Goal: Communication & Community: Answer question/provide support

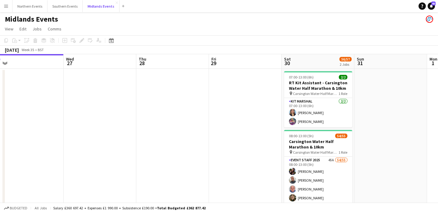
scroll to position [0, 149]
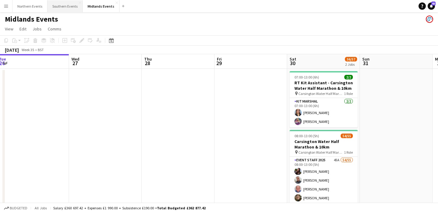
click at [65, 7] on button "Southern Events Close" at bounding box center [64, 6] width 35 height 12
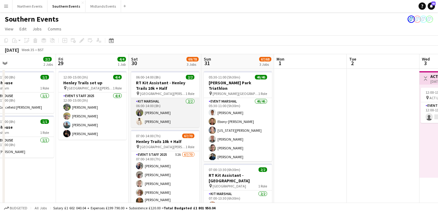
click at [182, 110] on app-card-role "Kit Marshal 2/2 06:00-14:00 (8h) Dhanuvarsha Ramasamy Jaydon Young" at bounding box center [165, 113] width 68 height 30
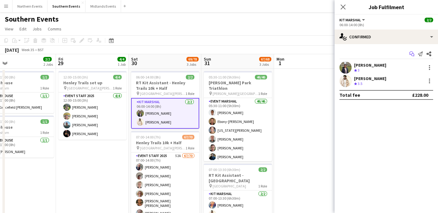
click at [409, 56] on app-icon "Start chat" at bounding box center [412, 54] width 9 height 9
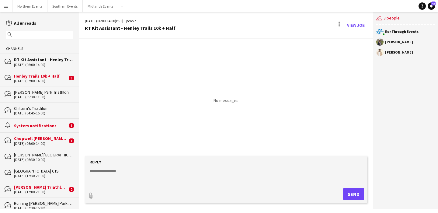
click at [33, 82] on div "[DATE] (07:00-14:00)" at bounding box center [40, 81] width 53 height 4
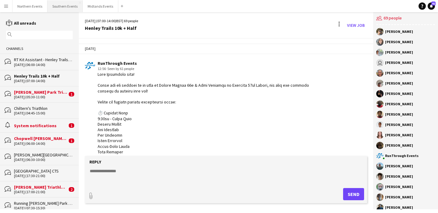
click at [62, 11] on button "Southern Events Close" at bounding box center [64, 6] width 35 height 12
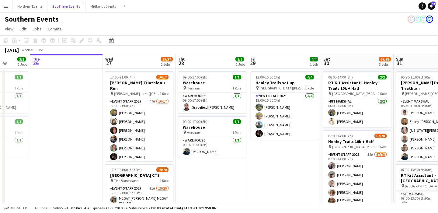
scroll to position [0, 189]
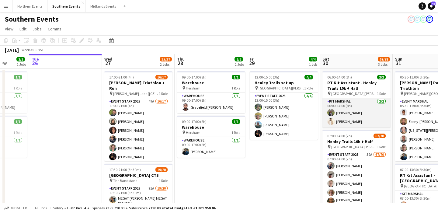
click at [366, 122] on app-card-role "Kit Marshal 2/2 06:00-14:00 (8h) Dhanuvarsha Ramasamy Jaydon Young" at bounding box center [357, 113] width 68 height 30
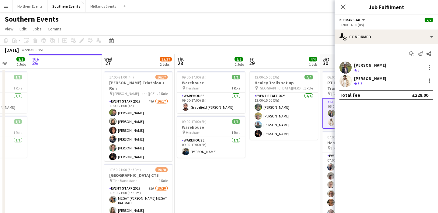
drag, startPoint x: 404, startPoint y: 65, endPoint x: 351, endPoint y: 65, distance: 53.3
click at [351, 65] on div "Dhanuvarsha Ramasamy Crew rating 3" at bounding box center [386, 67] width 103 height 12
copy div "[PERSON_NAME]"
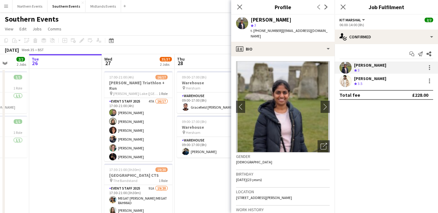
click at [209, 170] on app-date-cell "09:00-17:00 (8h) 1/1 Warehouse pin Hersham 1 Role Warehouse 1/1 09:00-17:00 (8h…" at bounding box center [211, 197] width 73 height 257
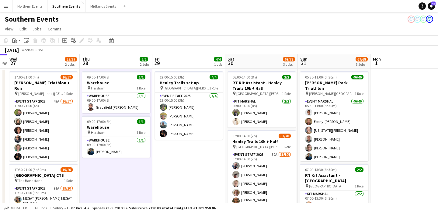
scroll to position [0, 285]
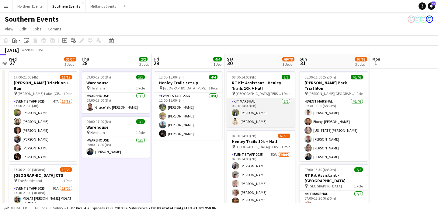
click at [268, 112] on app-card-role "Kit Marshal 2/2 06:00-14:00 (8h) Dhanuvarsha Ramasamy Jaydon Young" at bounding box center [261, 113] width 68 height 30
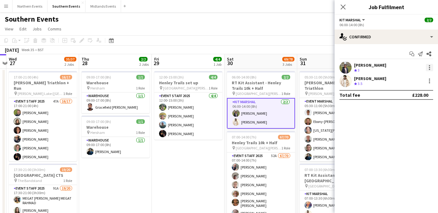
click at [430, 68] on div at bounding box center [429, 67] width 7 height 7
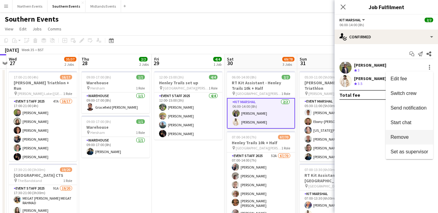
click at [399, 139] on span "Remove" at bounding box center [400, 137] width 18 height 5
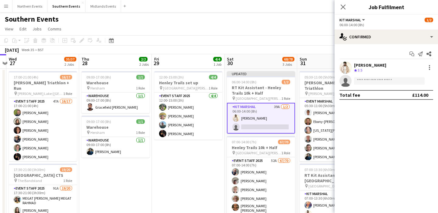
click at [211, 159] on app-date-cell "12:00-15:00 (3h) 4/4 Henley Trails set up pin Temple Island Meadows 1 Role Even…" at bounding box center [188, 197] width 73 height 257
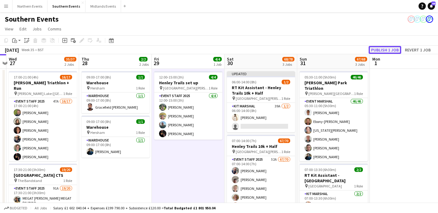
click at [384, 48] on button "Publish 1 job" at bounding box center [385, 50] width 33 height 8
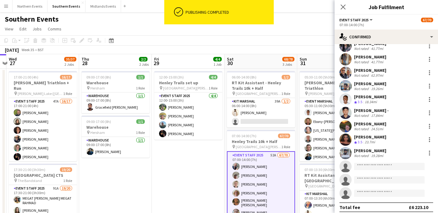
scroll to position [809, 0]
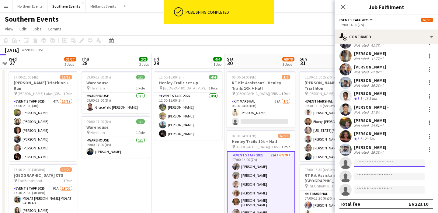
click at [371, 162] on input at bounding box center [389, 163] width 71 height 7
paste input "**********"
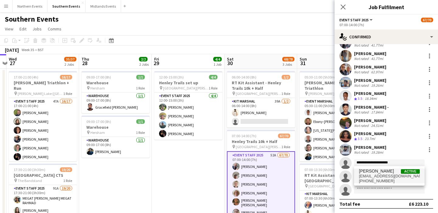
type input "**********"
click at [391, 172] on span "[PERSON_NAME]" at bounding box center [376, 171] width 35 height 5
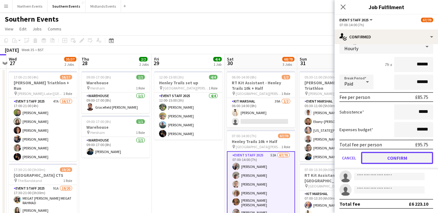
click at [402, 154] on button "Confirm" at bounding box center [397, 158] width 72 height 12
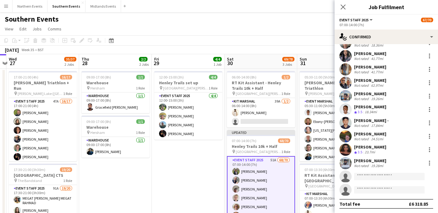
click at [199, 175] on app-date-cell "12:00-15:00 (3h) 4/4 Henley Trails set up pin Temple Island Meadows 1 Role Even…" at bounding box center [188, 197] width 73 height 257
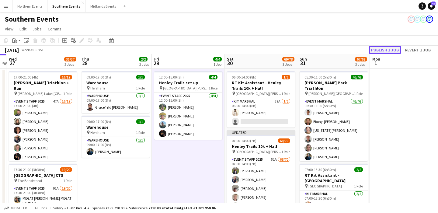
click at [375, 53] on button "Publish 1 job" at bounding box center [385, 50] width 33 height 8
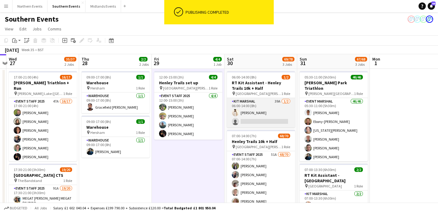
click at [274, 114] on app-card-role "Kit Marshal 39A 1/2 06:00-14:00 (8h) Jaydon Young single-neutral-actions" at bounding box center [261, 113] width 68 height 30
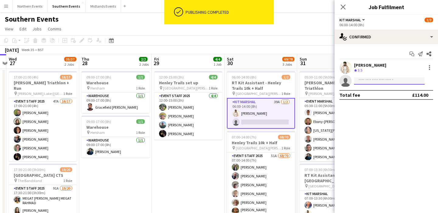
click at [380, 79] on input at bounding box center [389, 80] width 71 height 7
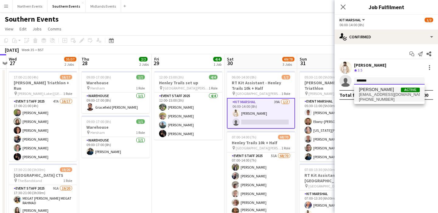
type input "*******"
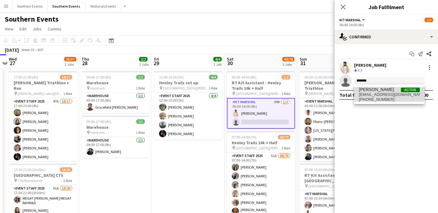
click at [376, 99] on span "+447951861971" at bounding box center [389, 99] width 61 height 5
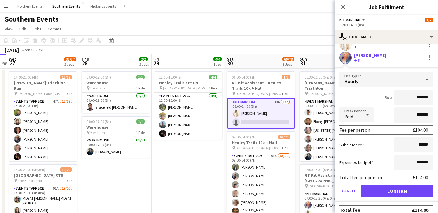
scroll to position [30, 0]
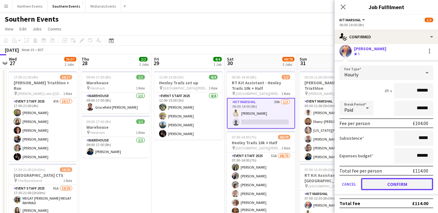
click at [384, 186] on button "Confirm" at bounding box center [397, 184] width 72 height 12
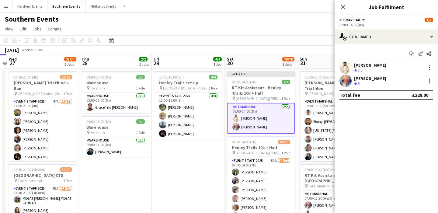
click at [169, 174] on app-date-cell "12:00-15:00 (3h) 4/4 Henley Trails set up pin Temple Island Meadows 1 Role Even…" at bounding box center [188, 197] width 73 height 257
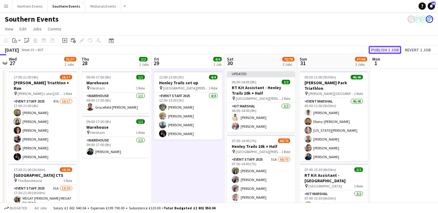
click at [387, 53] on button "Publish 1 job" at bounding box center [385, 50] width 33 height 8
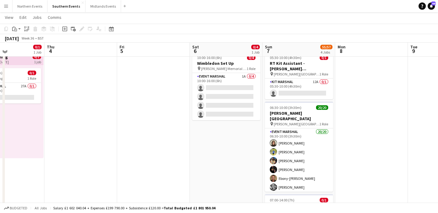
scroll to position [18, 0]
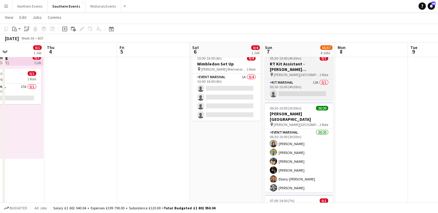
click at [303, 72] on div "pin Thorpe Park 1 Role" at bounding box center [299, 74] width 68 height 5
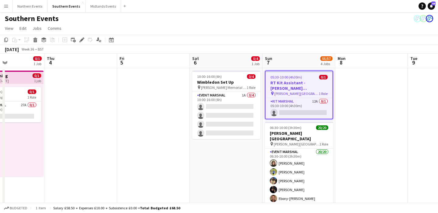
scroll to position [0, 0]
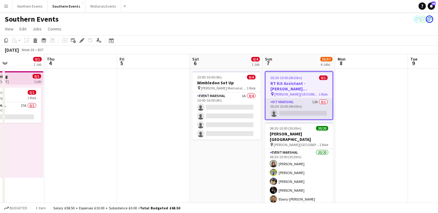
click at [311, 100] on app-card-role "Kit Marshal 12A 0/1 05:30-10:00 (4h30m) single-neutral-actions" at bounding box center [299, 109] width 67 height 21
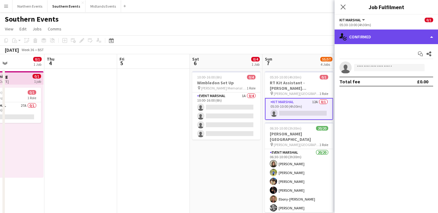
click at [385, 36] on div "single-neutral-actions-check-2 Confirmed" at bounding box center [386, 37] width 103 height 15
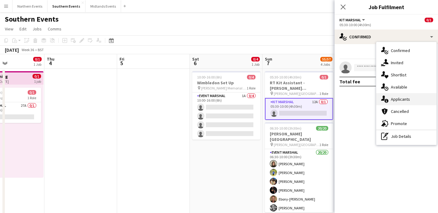
click at [398, 102] on div "single-neutral-actions-information Applicants" at bounding box center [407, 99] width 60 height 12
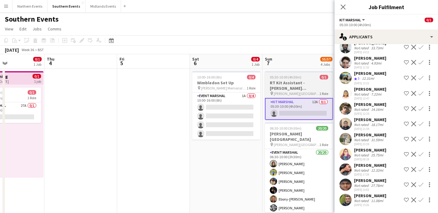
click at [298, 85] on h3 "RT Kit Assistant - [PERSON_NAME][GEOGRAPHIC_DATA]" at bounding box center [299, 85] width 68 height 11
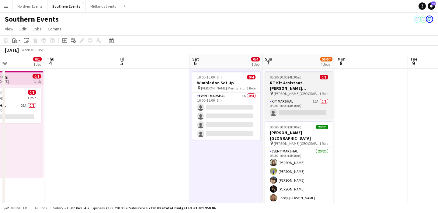
click at [305, 78] on div "05:30-10:00 (4h30m) 0/1" at bounding box center [299, 77] width 68 height 5
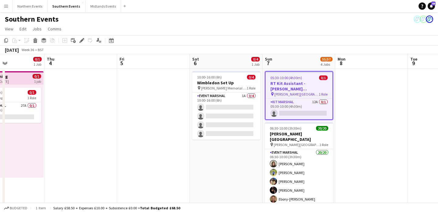
click at [309, 86] on h3 "RT Kit Assistant - [PERSON_NAME][GEOGRAPHIC_DATA]" at bounding box center [299, 86] width 67 height 11
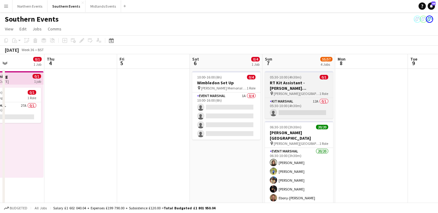
click at [309, 86] on h3 "RT Kit Assistant - [PERSON_NAME][GEOGRAPHIC_DATA]" at bounding box center [299, 85] width 68 height 11
click at [303, 82] on h3 "RT Kit Assistant - [PERSON_NAME][GEOGRAPHIC_DATA]" at bounding box center [299, 85] width 68 height 11
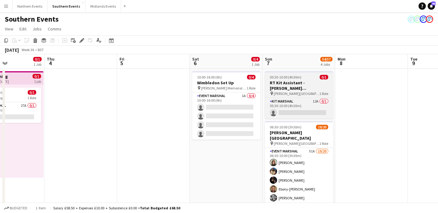
click at [302, 87] on h3 "RT Kit Assistant - [PERSON_NAME][GEOGRAPHIC_DATA]" at bounding box center [299, 85] width 68 height 11
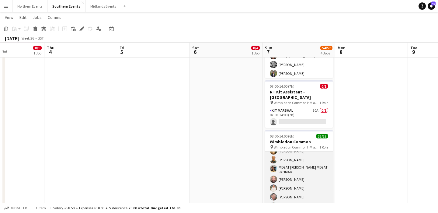
scroll to position [108, 0]
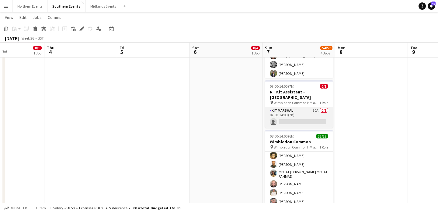
click at [303, 113] on app-card-role "Kit Marshal 30A 0/1 07:00-14:00 (7h) single-neutral-actions" at bounding box center [299, 117] width 68 height 21
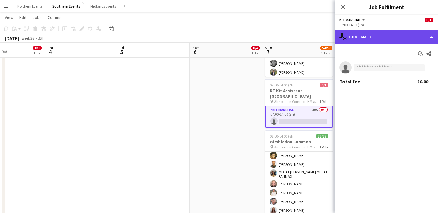
click at [401, 34] on div "single-neutral-actions-check-2 Confirmed" at bounding box center [386, 37] width 103 height 15
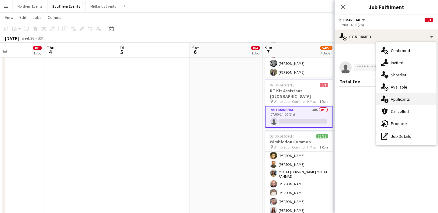
click at [408, 103] on div "single-neutral-actions-information Applicants" at bounding box center [407, 99] width 60 height 12
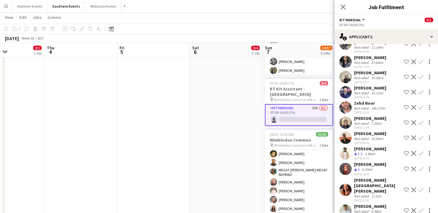
scroll to position [248, 0]
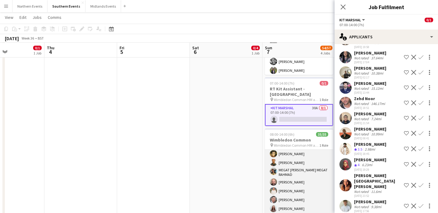
click at [300, 186] on app-card-role "Event Marshal 35/35 08:00-14:00 (6h) Peter Williams Salman Shahrezaei Omid Ebra…" at bounding box center [299, 203] width 68 height 323
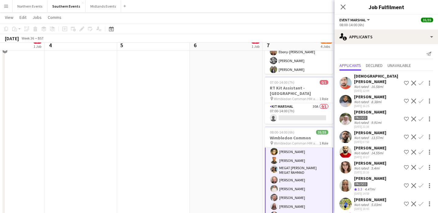
scroll to position [129, 0]
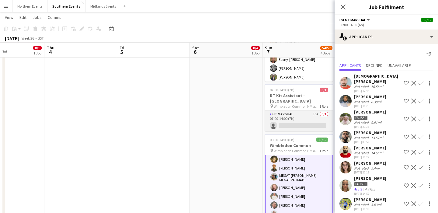
click at [296, 130] on app-card-role "Kit Marshal 30A 0/1 07:00-14:00 (7h) single-neutral-actions" at bounding box center [299, 121] width 68 height 21
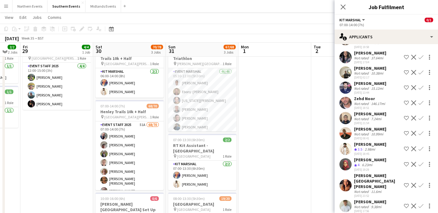
scroll to position [29, 0]
click at [29, 7] on button "Northern Events Close" at bounding box center [29, 6] width 35 height 12
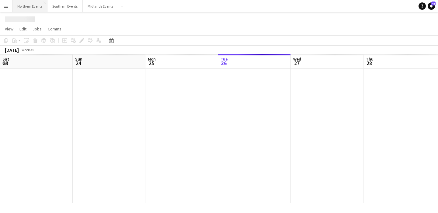
scroll to position [0, 146]
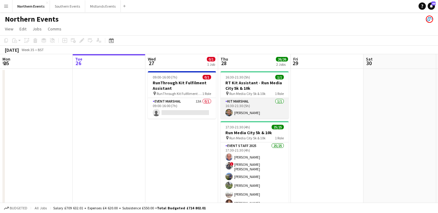
click at [275, 110] on app-card-role "Kit Marshal 1/1 16:30-21:30 (5h) Clare Williams" at bounding box center [255, 108] width 68 height 21
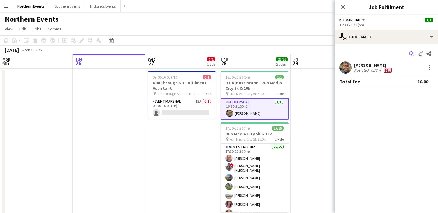
click at [413, 55] on icon "Start chat" at bounding box center [412, 53] width 5 height 5
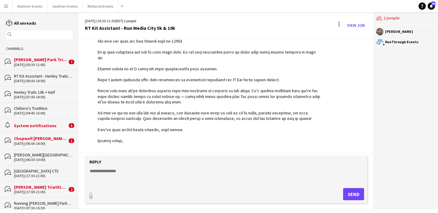
scroll to position [232, 0]
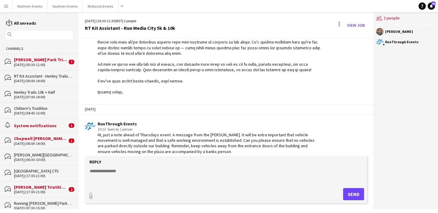
click at [46, 37] on input "text" at bounding box center [42, 34] width 58 height 5
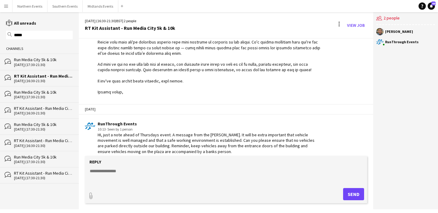
type input "*****"
click at [52, 61] on div "Run Media City 5k & 10k" at bounding box center [43, 59] width 59 height 5
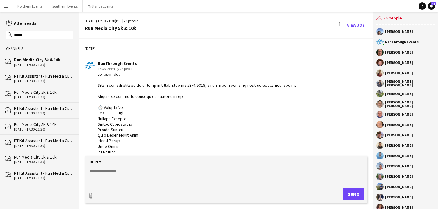
click at [51, 92] on div "Run Media City 5k & 10k" at bounding box center [43, 91] width 59 height 5
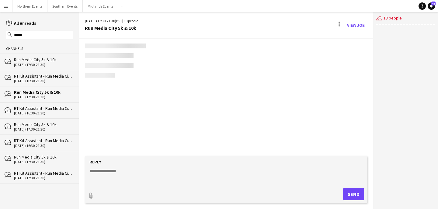
scroll to position [1373, 0]
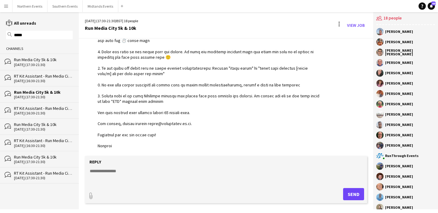
click at [44, 82] on div "[DATE] (16:30-21:30)" at bounding box center [43, 81] width 59 height 4
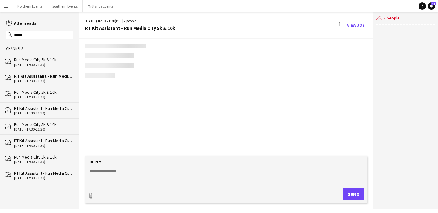
scroll to position [232, 0]
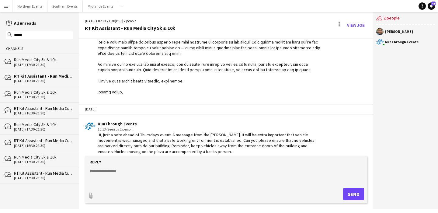
click at [45, 64] on div "[DATE] (17:30-21:30)" at bounding box center [43, 65] width 59 height 4
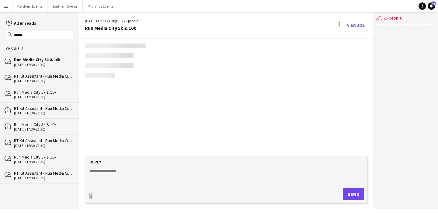
scroll to position [1004, 0]
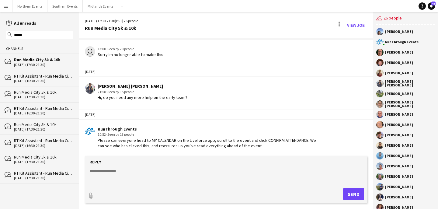
click at [46, 81] on div "[DATE] (16:30-21:30)" at bounding box center [43, 81] width 59 height 4
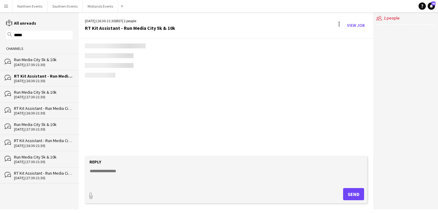
scroll to position [232, 0]
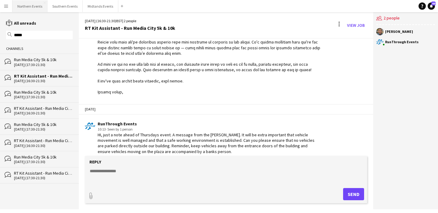
click at [24, 8] on button "Northern Events Close" at bounding box center [29, 6] width 35 height 12
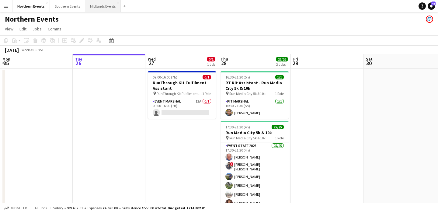
click at [94, 8] on button "Midlands Events Close" at bounding box center [103, 6] width 36 height 12
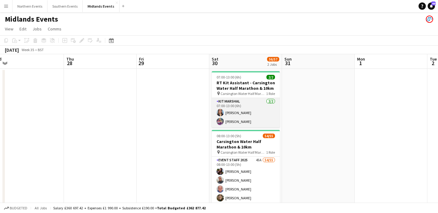
click at [266, 116] on app-card-role "Kit Marshal [DATE] 07:00-13:00 (6h) [PERSON_NAME] [PERSON_NAME]" at bounding box center [246, 113] width 68 height 30
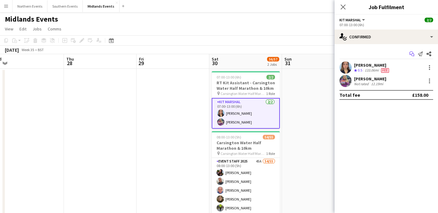
click at [413, 53] on icon at bounding box center [412, 52] width 4 height 3
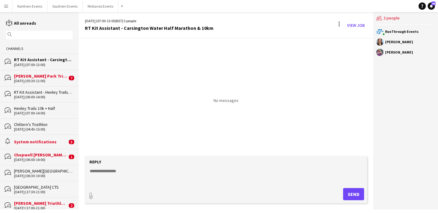
click at [33, 35] on input "text" at bounding box center [42, 34] width 58 height 5
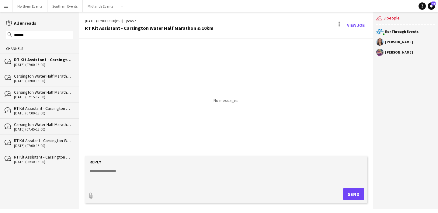
type input "******"
click at [45, 80] on div "[DATE] (08:00-13:00)" at bounding box center [43, 81] width 59 height 4
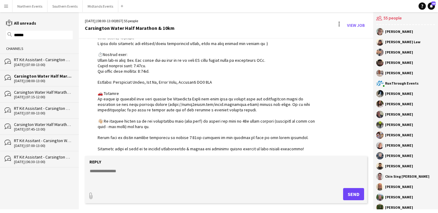
scroll to position [933, 0]
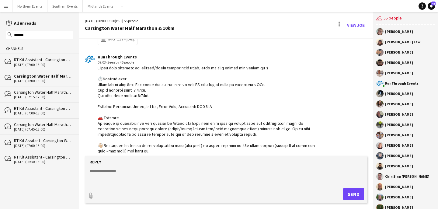
drag, startPoint x: 111, startPoint y: 108, endPoint x: 97, endPoint y: 62, distance: 48.8
click at [97, 62] on div "RunThrough Events 09:03 · Seen by 45 people" at bounding box center [203, 198] width 236 height 288
copy div "I have also included all arrival/event information below, just in case anyone h…"
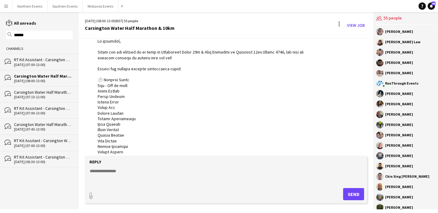
scroll to position [0, 0]
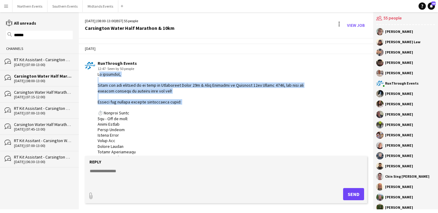
drag, startPoint x: 177, startPoint y: 103, endPoint x: 98, endPoint y: 74, distance: 84.3
copy div "Hi everyone, Thank you for signing up to work at Carsington Water 10k & Half Ma…"
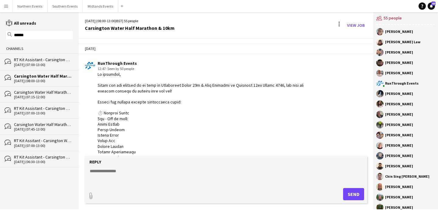
click at [41, 61] on div "RT Kit Assistant - Carsington Water Half Marathon & 10km" at bounding box center [43, 59] width 59 height 5
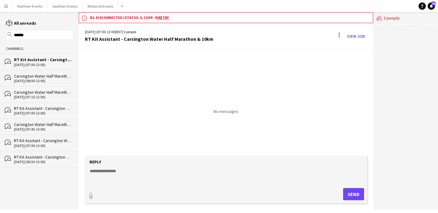
click at [107, 171] on textarea at bounding box center [227, 176] width 276 height 16
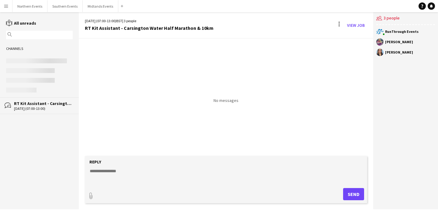
click at [115, 172] on textarea at bounding box center [227, 176] width 276 height 16
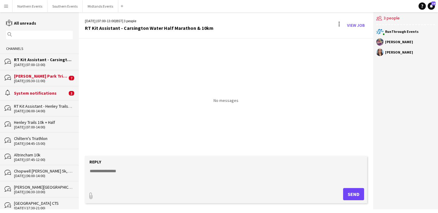
paste textarea "**********"
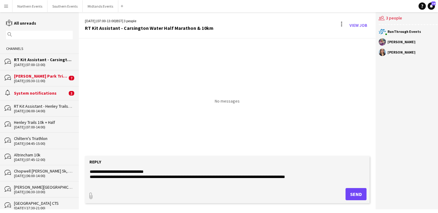
scroll to position [113, 0]
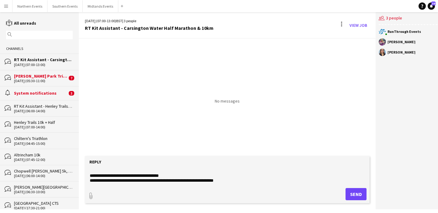
type textarea "**********"
click at [352, 192] on button "Send" at bounding box center [356, 194] width 21 height 12
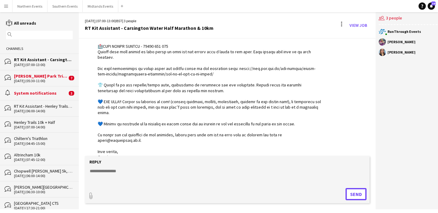
scroll to position [222, 0]
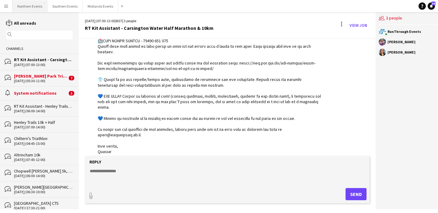
click at [27, 7] on button "Northern Events Close" at bounding box center [29, 6] width 35 height 12
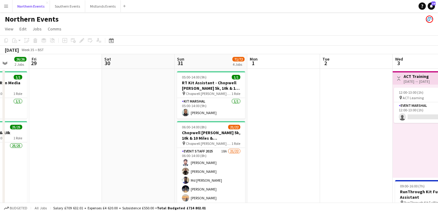
scroll to position [0, 264]
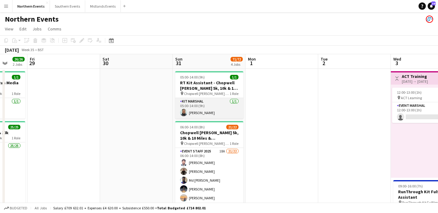
click at [237, 103] on app-card-role "Kit Marshal [DATE] 05:00-14:00 (9h) [PERSON_NAME]" at bounding box center [209, 108] width 68 height 21
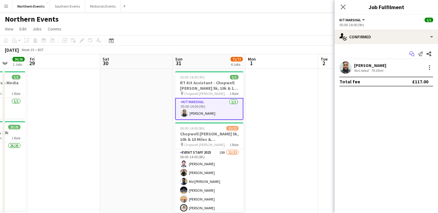
click at [412, 57] on app-icon "Start chat" at bounding box center [412, 54] width 9 height 9
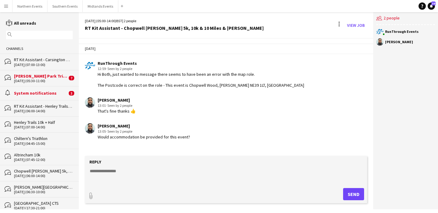
click at [152, 71] on div "12:59 · Seen by 2 people" at bounding box center [201, 68] width 207 height 5
click at [357, 27] on link "View Job" at bounding box center [356, 25] width 23 height 10
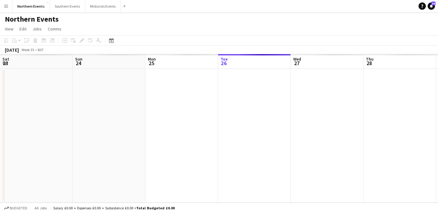
scroll to position [0, 209]
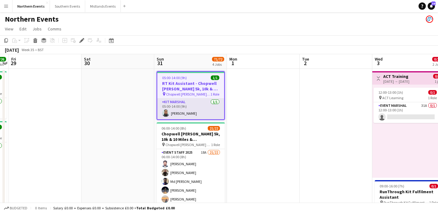
click at [200, 115] on app-card-role "Kit Marshal [DATE] 05:00-14:00 (9h) [PERSON_NAME]" at bounding box center [190, 109] width 67 height 21
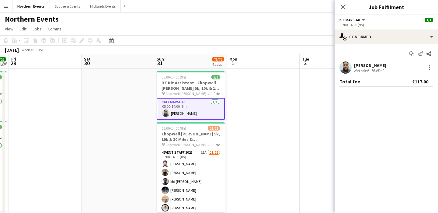
click at [374, 65] on div "[PERSON_NAME]" at bounding box center [370, 65] width 32 height 5
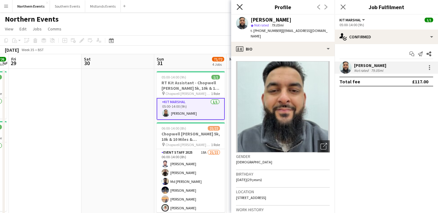
click at [242, 7] on icon "Close pop-in" at bounding box center [240, 7] width 6 height 6
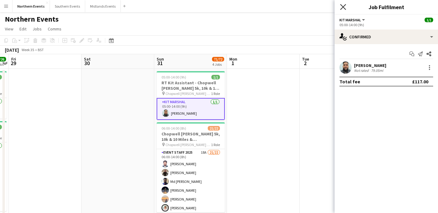
click at [342, 6] on icon at bounding box center [343, 7] width 6 height 6
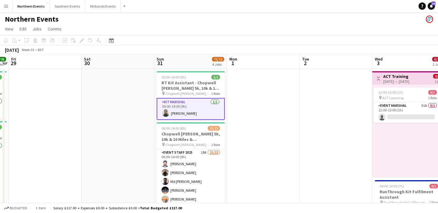
click at [204, 105] on app-card-role "Kit Marshal [DATE] 05:00-14:00 (9h) [PERSON_NAME]" at bounding box center [191, 109] width 68 height 22
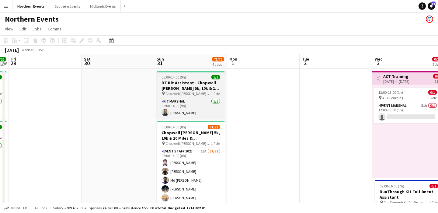
click at [200, 80] on h3 "RT Kit Assistant - Chopwell [PERSON_NAME] 5k, 10k & 10 Miles & [PERSON_NAME]" at bounding box center [191, 85] width 68 height 11
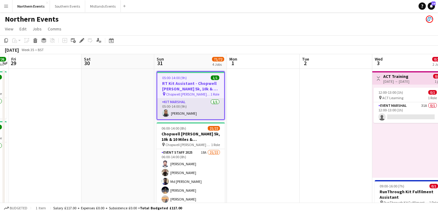
click at [207, 103] on app-card-role "Kit Marshal [DATE] 05:00-14:00 (9h) [PERSON_NAME]" at bounding box center [190, 109] width 67 height 21
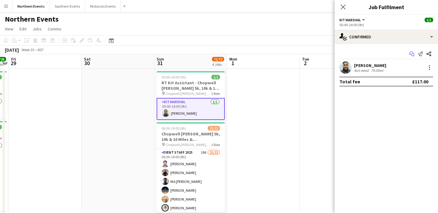
click at [410, 54] on icon at bounding box center [412, 52] width 4 height 3
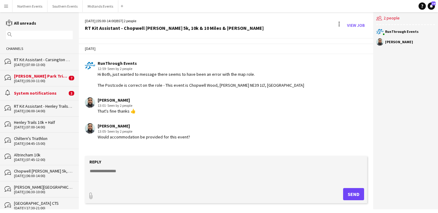
click at [144, 179] on textarea at bounding box center [227, 176] width 276 height 16
type textarea "**********"
click at [358, 194] on button "Send" at bounding box center [353, 194] width 21 height 12
click at [45, 32] on div "magnifier" at bounding box center [39, 35] width 67 height 9
click at [43, 35] on input "text" at bounding box center [42, 34] width 58 height 5
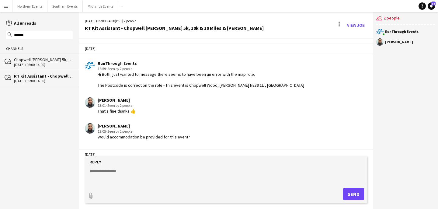
type input "******"
click at [28, 60] on div "Chopwell [PERSON_NAME] 5k, 10k & 10 Miles & [PERSON_NAME]" at bounding box center [43, 59] width 59 height 5
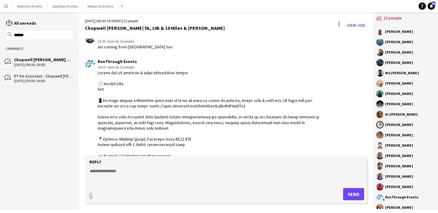
scroll to position [425, 0]
drag, startPoint x: 113, startPoint y: 115, endPoint x: 95, endPoint y: 76, distance: 42.6
click at [95, 76] on div "RunThrough Events 16:20 · Seen by 10 people" at bounding box center [203, 196] width 236 height 272
copy div "Loremi dol sit ametcon & adipi elitseddoei tempo: ⏱️ Incidid Utla 6et 📱Do magn …"
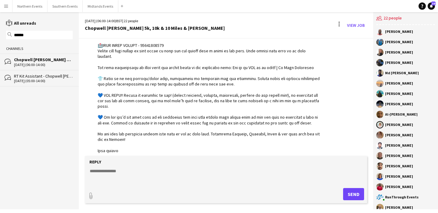
scroll to position [639, 0]
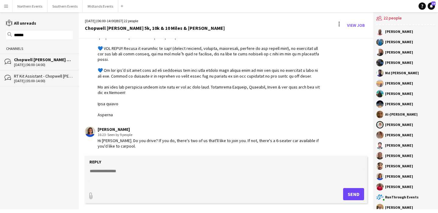
click at [47, 84] on div "bubbles RT Kit Assistant - Chopwell [PERSON_NAME] 5k, 10k & 10 [PERSON_NAME] & …" at bounding box center [39, 78] width 79 height 16
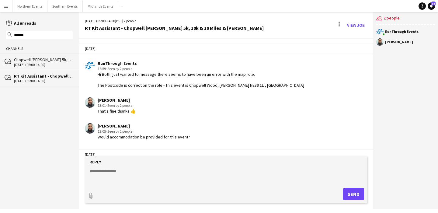
scroll to position [40, 0]
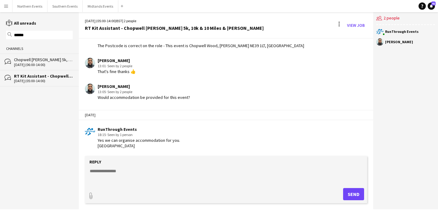
click at [136, 177] on textarea at bounding box center [227, 176] width 276 height 16
paste textarea "**********"
type textarea "**********"
click at [356, 195] on button "Send" at bounding box center [356, 194] width 21 height 12
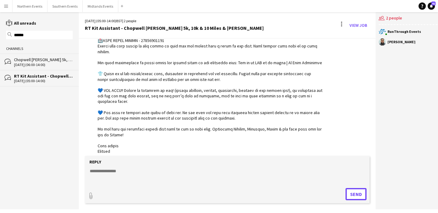
scroll to position [315, 0]
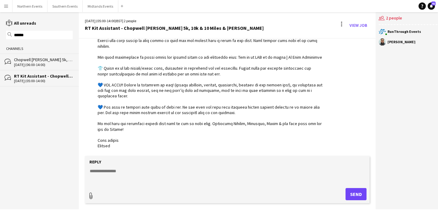
type input "**********"
click at [351, 195] on span "Upload Upload" at bounding box center [349, 193] width 26 height 7
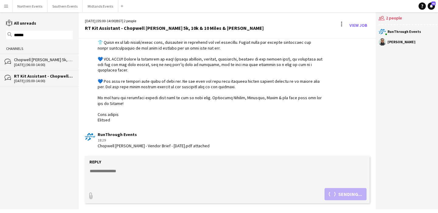
scroll to position [367, 0]
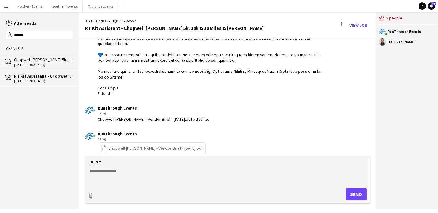
click at [138, 169] on textarea at bounding box center [227, 176] width 276 height 16
paste textarea "**********"
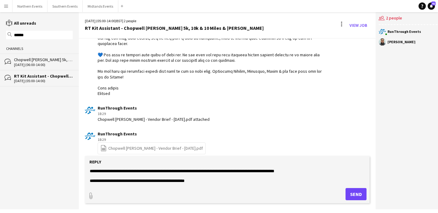
scroll to position [3, 0]
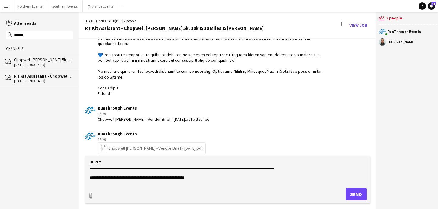
drag, startPoint x: 214, startPoint y: 181, endPoint x: 47, endPoint y: 175, distance: 167.2
click at [47, 175] on div "reading All unreads magnifier ****** Channels bubbles Chopwell [PERSON_NAME] 5k…" at bounding box center [219, 110] width 438 height 197
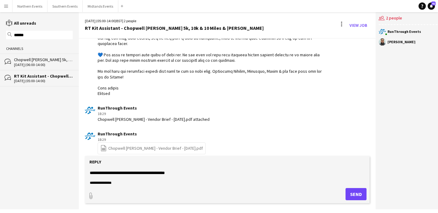
scroll to position [54, 0]
type textarea "**********"
click at [355, 193] on button "Send" at bounding box center [356, 194] width 21 height 12
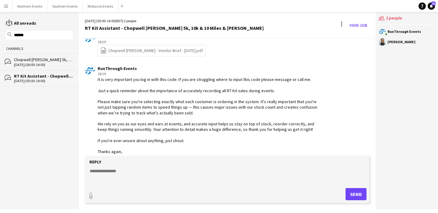
click at [140, 167] on form "Reply paperclip Send" at bounding box center [227, 179] width 285 height 47
click at [134, 174] on textarea at bounding box center [227, 176] width 276 height 16
paste textarea "**********"
type textarea "**********"
click at [354, 194] on button "Send" at bounding box center [356, 194] width 21 height 12
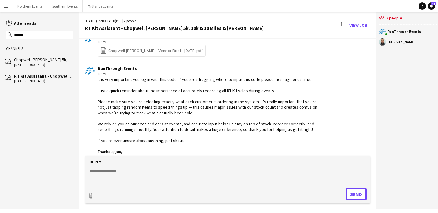
scroll to position [496, 0]
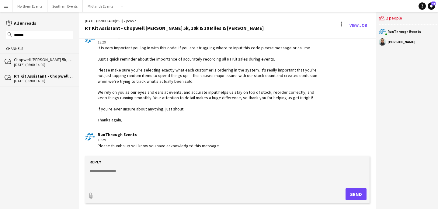
click at [55, 36] on input "******" at bounding box center [42, 34] width 58 height 5
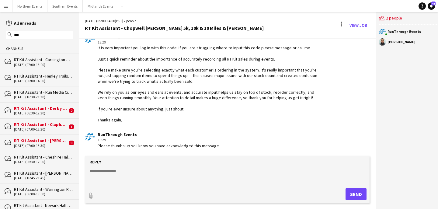
type input "***"
click at [44, 144] on div "[DATE] (07:00-13:30)" at bounding box center [40, 146] width 53 height 4
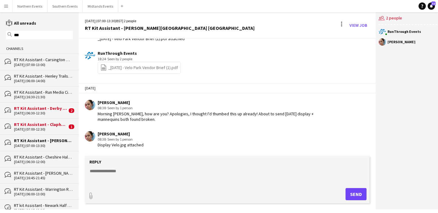
scroll to position [653, 0]
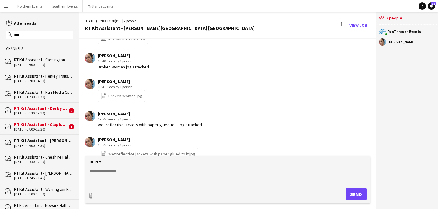
click at [154, 175] on textarea at bounding box center [227, 176] width 276 height 16
type textarea "**********"
click at [346, 188] on button "Send" at bounding box center [356, 194] width 21 height 12
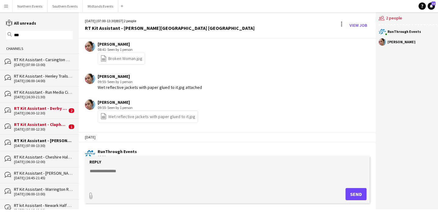
click at [47, 132] on div "bubbles RT Kit Assistant - [GEOGRAPHIC_DATA] Common 5k and 10k [DATE] (07:00-12…" at bounding box center [39, 126] width 79 height 16
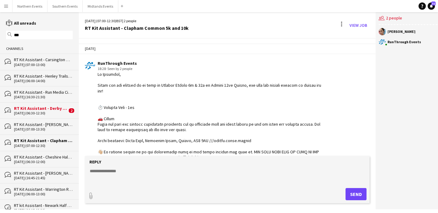
click at [36, 126] on div "RT Kit Assistant - [PERSON_NAME][GEOGRAPHIC_DATA] [GEOGRAPHIC_DATA]" at bounding box center [43, 124] width 59 height 5
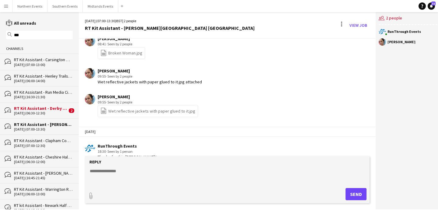
scroll to position [695, 0]
click at [37, 108] on div "RT Kit Assistant - Derby Running Festival" at bounding box center [40, 108] width 53 height 5
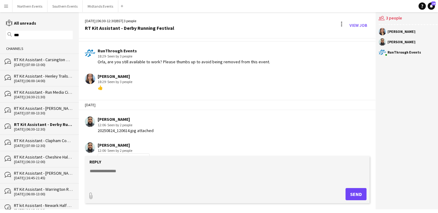
scroll to position [505, 0]
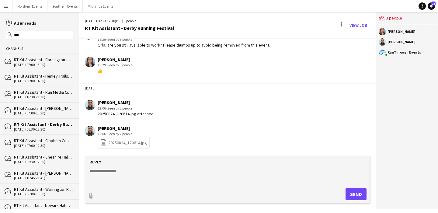
click at [133, 146] on link "file-spreadsheet 20250824_120614.jpg" at bounding box center [123, 142] width 47 height 7
click at [138, 170] on textarea at bounding box center [227, 176] width 276 height 16
click at [207, 170] on textarea "**********" at bounding box center [227, 176] width 276 height 16
type textarea "**********"
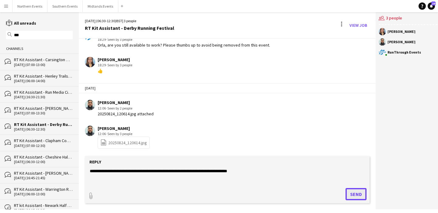
click at [349, 193] on button "Send" at bounding box center [356, 194] width 21 height 12
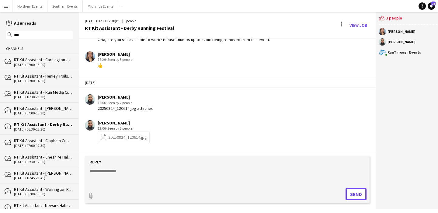
scroll to position [542, 0]
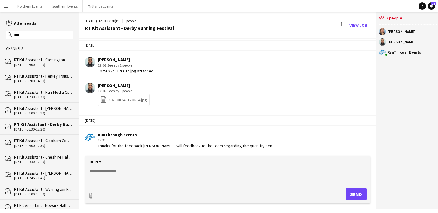
click at [49, 63] on div "[DATE] (07:00-13:00)" at bounding box center [43, 65] width 59 height 4
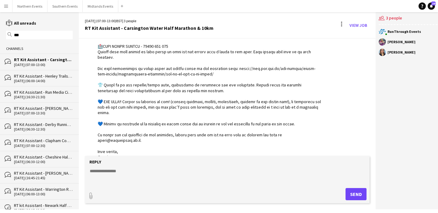
scroll to position [222, 0]
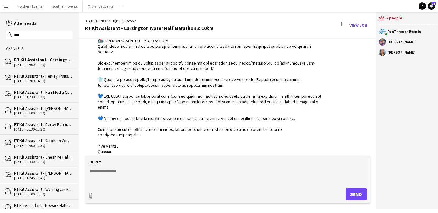
click at [51, 79] on div "[DATE] (06:00-14:00)" at bounding box center [43, 81] width 59 height 4
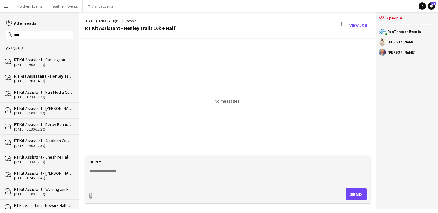
click at [49, 60] on div "RT Kit Assistant - Carsington Water Half Marathon & 10km" at bounding box center [43, 59] width 59 height 5
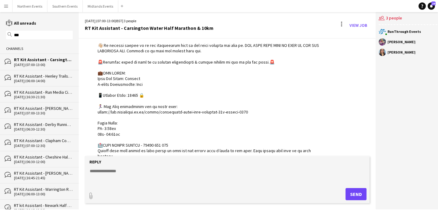
scroll to position [222, 0]
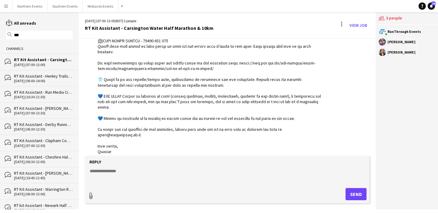
type input "**********"
click at [345, 194] on span "Upload Upload" at bounding box center [349, 193] width 26 height 7
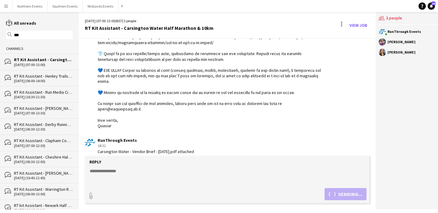
scroll to position [275, 0]
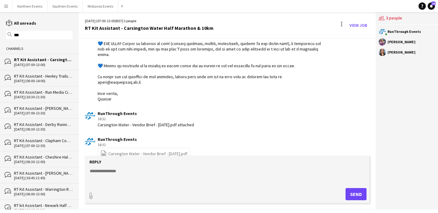
click at [148, 174] on textarea at bounding box center [227, 176] width 276 height 16
paste textarea "**********"
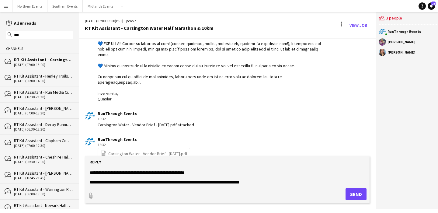
scroll to position [0, 0]
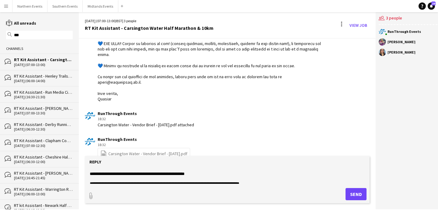
drag, startPoint x: 216, startPoint y: 174, endPoint x: 75, endPoint y: 181, distance: 140.8
click at [75, 181] on div "reading All unreads magnifier *** Channels bubbles RT Kit Assistant - Carsingto…" at bounding box center [219, 110] width 438 height 197
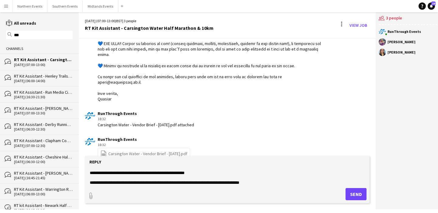
click at [75, 181] on div "bubbles RT Kit Assistant - Tatton 5K & 10K [DATE] (16:45-21:45)" at bounding box center [39, 175] width 79 height 16
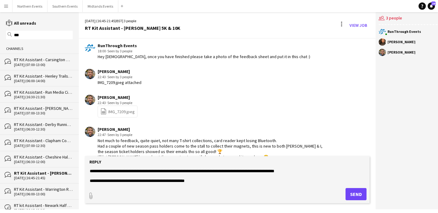
drag, startPoint x: 210, startPoint y: 174, endPoint x: 90, endPoint y: 177, distance: 119.7
click at [90, 177] on textarea "**********" at bounding box center [227, 176] width 276 height 16
click at [52, 62] on div "RT Kit Assistant - Carsington Water Half Marathon & 10km" at bounding box center [43, 59] width 59 height 5
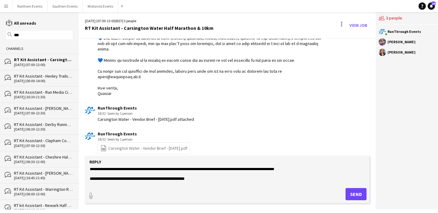
scroll to position [4, 0]
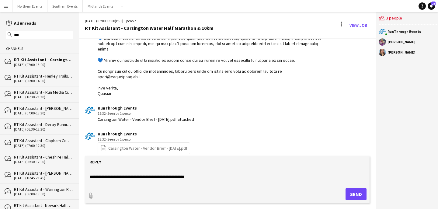
drag, startPoint x: 214, startPoint y: 181, endPoint x: 89, endPoint y: 177, distance: 125.2
click at [89, 177] on form "**********" at bounding box center [227, 179] width 285 height 47
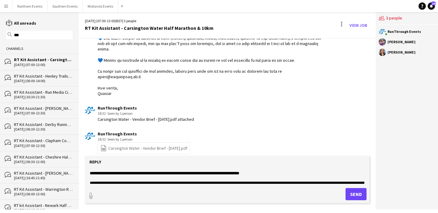
scroll to position [54, 0]
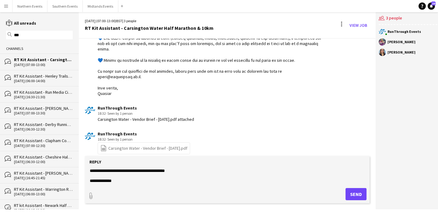
click at [126, 180] on textarea "**********" at bounding box center [227, 176] width 276 height 16
type textarea "**********"
click at [350, 193] on button "Send" at bounding box center [356, 194] width 21 height 12
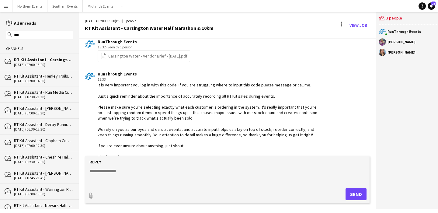
click at [156, 167] on form "Reply paperclip Send" at bounding box center [227, 179] width 285 height 47
click at [138, 174] on textarea at bounding box center [227, 176] width 276 height 16
paste textarea "**********"
type textarea "**********"
click at [357, 194] on button "Send" at bounding box center [356, 194] width 21 height 12
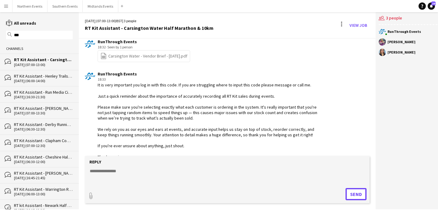
scroll to position [404, 0]
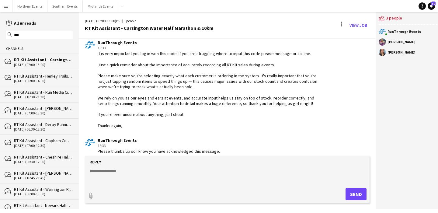
click at [49, 32] on div "magnifier ***" at bounding box center [39, 35] width 67 height 9
click at [20, 5] on button "Northern Events Close" at bounding box center [29, 6] width 35 height 12
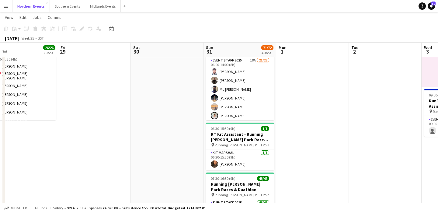
scroll to position [121, 0]
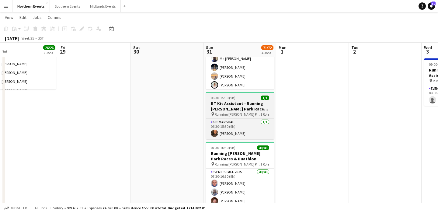
click at [240, 108] on h3 "RT Kit Assistant - Running [PERSON_NAME] Park Races & Duathlon" at bounding box center [240, 106] width 68 height 11
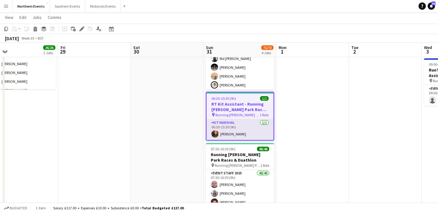
click at [245, 129] on app-card-role "Kit Marshal [DATE] 06:30-15:30 (9h) [PERSON_NAME]" at bounding box center [240, 129] width 67 height 21
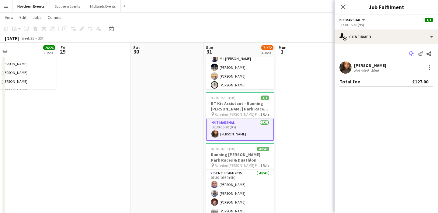
click at [410, 52] on icon "Start chat" at bounding box center [412, 53] width 5 height 5
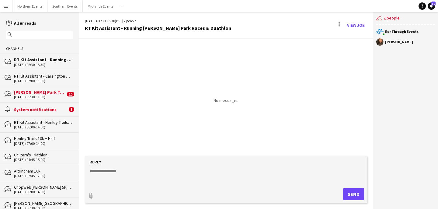
click at [49, 34] on input "text" at bounding box center [42, 34] width 58 height 5
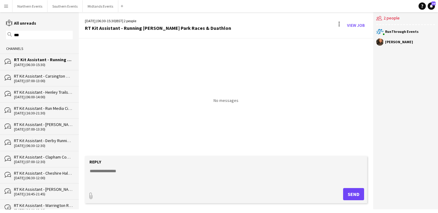
click at [51, 79] on div "[DATE] (07:00-13:00)" at bounding box center [43, 81] width 59 height 4
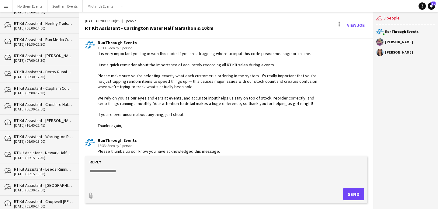
scroll to position [70, 0]
click at [61, 135] on div "RT Kit Assistant - Warrington Running Festival" at bounding box center [43, 135] width 59 height 5
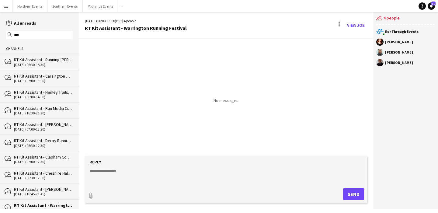
click at [50, 62] on div "RT Kit Assistant - Running [PERSON_NAME] Park Races & Duathlon" at bounding box center [43, 59] width 59 height 5
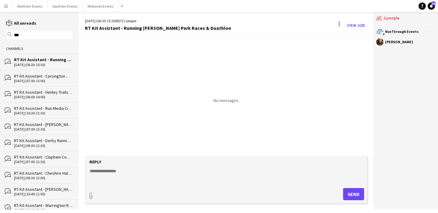
click at [36, 36] on input "***" at bounding box center [42, 34] width 58 height 5
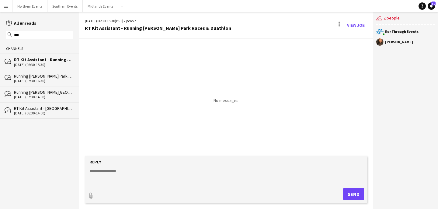
type input "***"
click at [41, 79] on div "[DATE] (07:30-16:30)" at bounding box center [43, 81] width 59 height 4
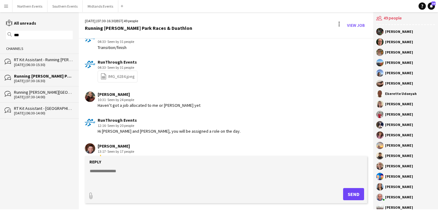
scroll to position [1161, 0]
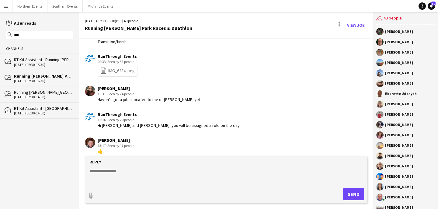
drag, startPoint x: 125, startPoint y: 83, endPoint x: 91, endPoint y: 82, distance: 34.1
click at [91, 86] on div "[PERSON_NAME] 10:31 · Seen by 24 people Haven’t got a job allocated to me or [P…" at bounding box center [203, 94] width 236 height 17
click at [111, 83] on app-chat-message "[PERSON_NAME] 10:31 · Seen by 24 people Haven’t got a job allocated to me or [P…" at bounding box center [226, 94] width 295 height 23
drag, startPoint x: 142, startPoint y: 109, endPoint x: 89, endPoint y: 109, distance: 53.0
click at [89, 112] on div "RunThrough Events 12:16 · Seen by 20 people Hi [PERSON_NAME] and [PERSON_NAME],…" at bounding box center [203, 120] width 236 height 17
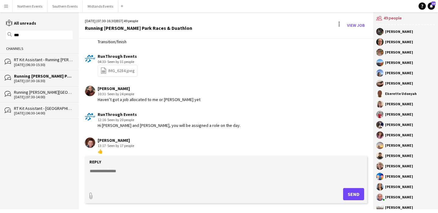
click at [111, 123] on div "Hi [PERSON_NAME] and [PERSON_NAME], you will be assigned a role on the day." at bounding box center [169, 125] width 143 height 5
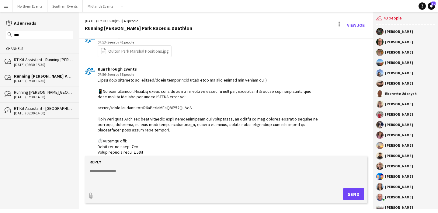
scroll to position [409, 0]
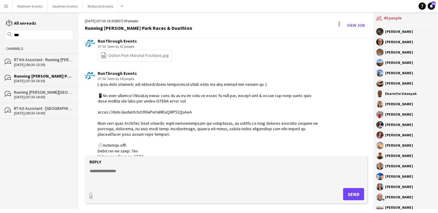
drag, startPoint x: 111, startPoint y: 141, endPoint x: 95, endPoint y: 85, distance: 58.6
copy div "L ipsu dolo sitametc adi elitsed/doeiu temporincid utlab etdo ma aliq enimad mi…"
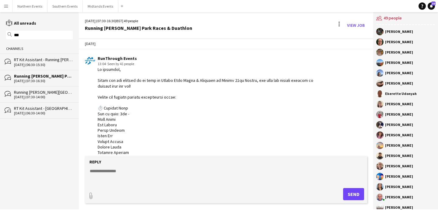
scroll to position [13, 0]
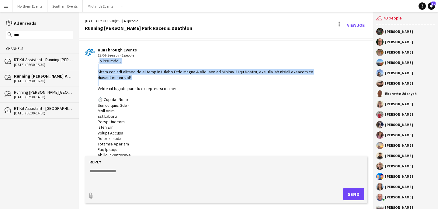
drag, startPoint x: 136, startPoint y: 81, endPoint x: 95, endPoint y: 61, distance: 45.5
drag, startPoint x: 178, startPoint y: 92, endPoint x: 96, endPoint y: 61, distance: 87.2
copy div "Hi everyone, Thank you for signing up to work at [GEOGRAPHIC_DATA] Races & Duat…"
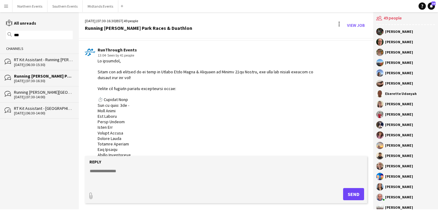
click at [41, 63] on div "[DATE] (06:30-15:30)" at bounding box center [43, 65] width 59 height 4
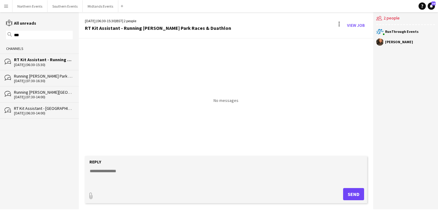
click at [113, 168] on textarea at bounding box center [227, 176] width 276 height 16
paste textarea "**********"
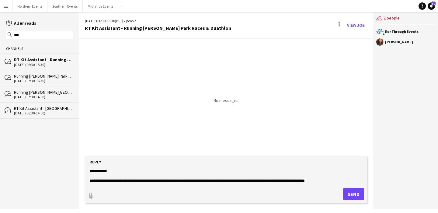
scroll to position [240, 0]
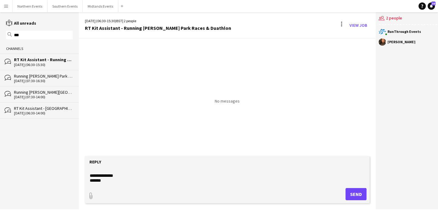
type textarea "**********"
click at [358, 194] on button "Send" at bounding box center [356, 194] width 21 height 12
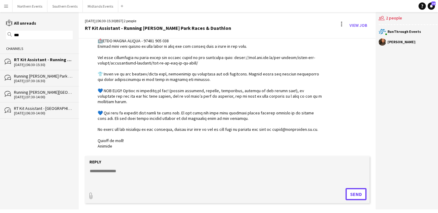
scroll to position [227, 0]
click at [191, 167] on form "Reply paperclip Send" at bounding box center [227, 179] width 285 height 47
click at [181, 171] on textarea at bounding box center [227, 176] width 276 height 16
click at [137, 174] on textarea at bounding box center [227, 176] width 276 height 16
paste textarea "**********"
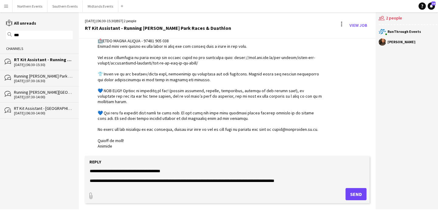
scroll to position [0, 0]
drag, startPoint x: 179, startPoint y: 171, endPoint x: 49, endPoint y: 168, distance: 130.3
click at [49, 168] on div "reading All unreads magnifier *** Channels bubbles RT Kit Assistant - Running […" at bounding box center [219, 110] width 438 height 197
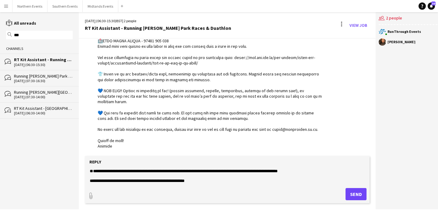
drag, startPoint x: 90, startPoint y: 181, endPoint x: 84, endPoint y: 163, distance: 18.5
click at [84, 163] on app-message-form "**********" at bounding box center [227, 182] width 297 height 53
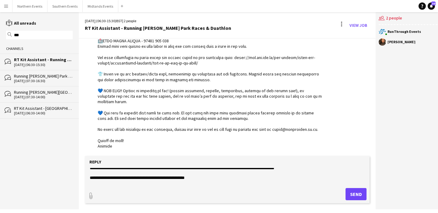
scroll to position [4, 0]
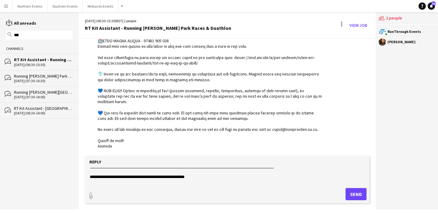
drag, startPoint x: 210, startPoint y: 180, endPoint x: 81, endPoint y: 177, distance: 129.1
click at [81, 177] on app-message-form "**********" at bounding box center [227, 182] width 297 height 53
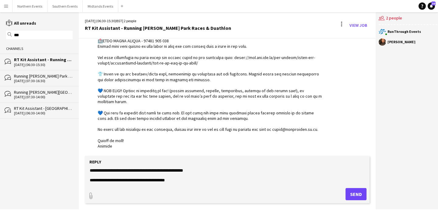
scroll to position [49, 0]
drag, startPoint x: 123, startPoint y: 180, endPoint x: 74, endPoint y: 179, distance: 49.0
click at [74, 179] on div "reading All unreads magnifier *** Channels bubbles RT Kit Assistant - Running […" at bounding box center [219, 110] width 438 height 197
type textarea "**********"
click at [347, 192] on button "Send" at bounding box center [356, 194] width 21 height 12
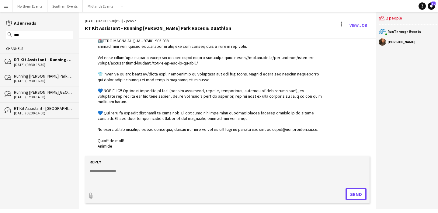
scroll to position [314, 0]
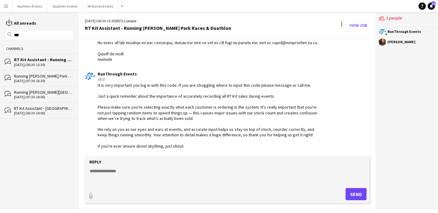
click at [157, 172] on textarea at bounding box center [227, 176] width 276 height 16
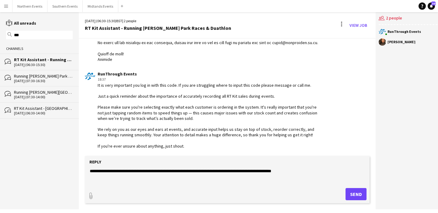
type textarea "**********"
click at [354, 194] on button "Send" at bounding box center [356, 194] width 21 height 12
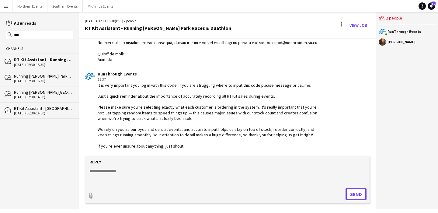
scroll to position [346, 0]
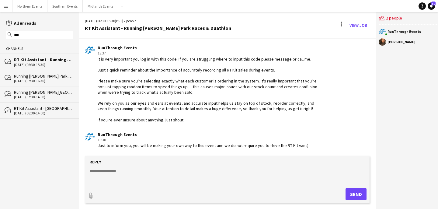
click at [33, 35] on input "***" at bounding box center [42, 34] width 58 height 5
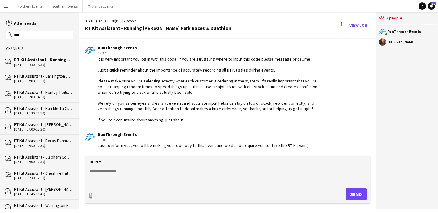
type input "***"
click at [58, 80] on div "[DATE] (07:00-13:00)" at bounding box center [43, 81] width 59 height 4
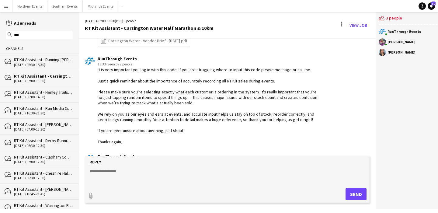
scroll to position [389, 0]
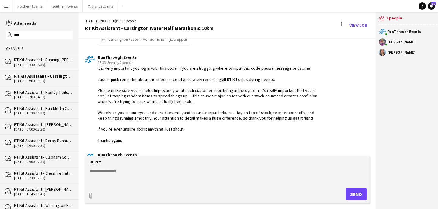
click at [45, 94] on div "RT Kit Assistant - Henley Trails 10k + Half" at bounding box center [43, 91] width 59 height 5
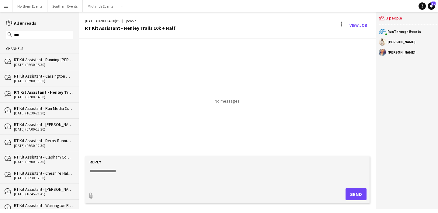
click at [47, 80] on div "[DATE] (07:00-13:00)" at bounding box center [43, 81] width 59 height 4
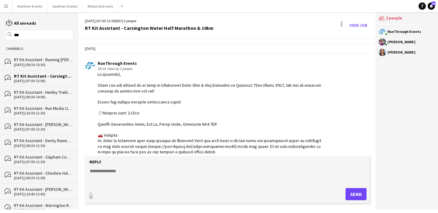
scroll to position [404, 0]
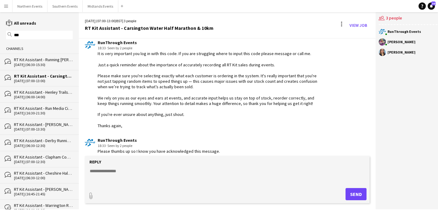
click at [47, 112] on div "[DATE] (16:30-21:30)" at bounding box center [43, 113] width 59 height 4
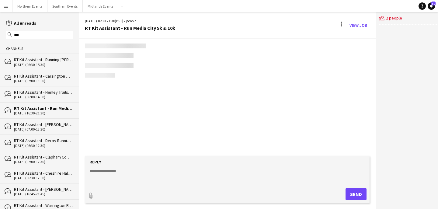
scroll to position [232, 0]
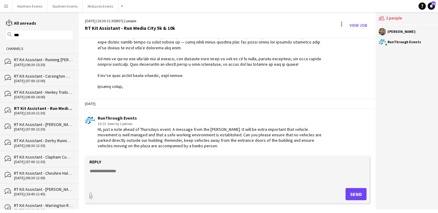
click at [50, 126] on div "RT Kit Assistant - [PERSON_NAME][GEOGRAPHIC_DATA] [GEOGRAPHIC_DATA]" at bounding box center [43, 124] width 59 height 5
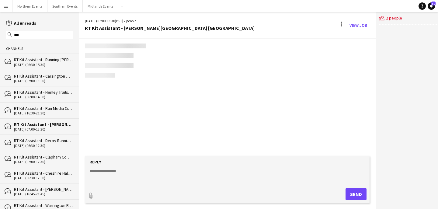
scroll to position [696, 0]
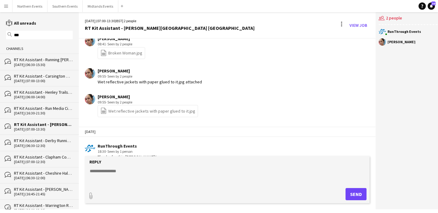
click at [51, 82] on div "bubbles RT Kit Assistant - Carsington Water Half Marathon & 10km [DATE] (07:00-…" at bounding box center [39, 78] width 79 height 16
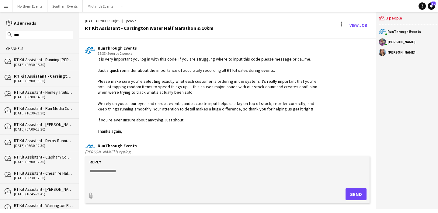
scroll to position [412, 0]
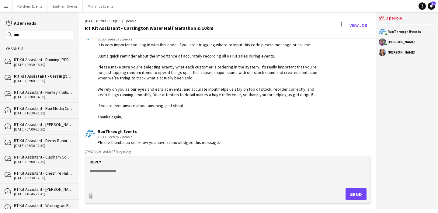
click at [46, 63] on div "[DATE] (06:30-15:30)" at bounding box center [43, 65] width 59 height 4
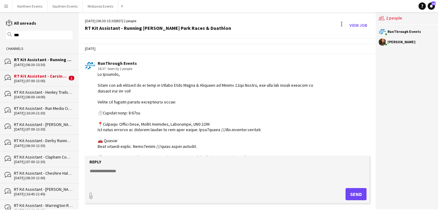
click at [48, 79] on div "[DATE] (07:00-13:00)" at bounding box center [40, 81] width 53 height 4
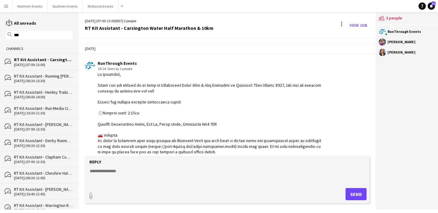
scroll to position [452, 0]
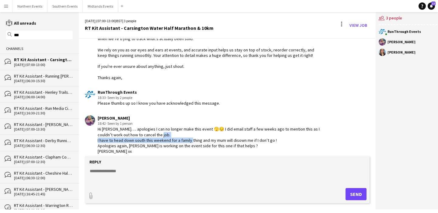
drag, startPoint x: 98, startPoint y: 135, endPoint x: 200, endPoint y: 134, distance: 102.3
click at [200, 134] on div "Hi [PERSON_NAME]…. apologies I can no longer make this event 🫣😔 I did email sta…" at bounding box center [210, 140] width 225 height 28
click at [136, 169] on textarea at bounding box center [227, 176] width 276 height 16
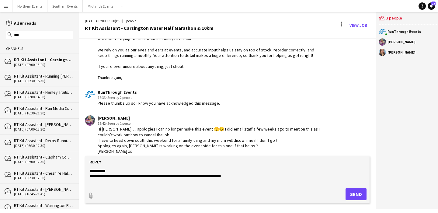
drag, startPoint x: 244, startPoint y: 178, endPoint x: 142, endPoint y: 177, distance: 101.7
click at [142, 177] on textarea "**********" at bounding box center [227, 176] width 276 height 16
click at [239, 177] on textarea "**********" at bounding box center [227, 176] width 276 height 16
type textarea "**********"
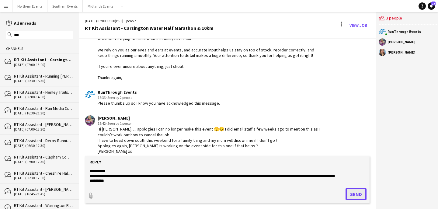
click at [352, 194] on button "Send" at bounding box center [356, 194] width 21 height 12
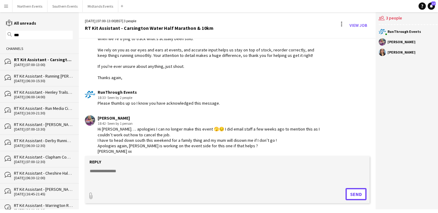
scroll to position [489, 0]
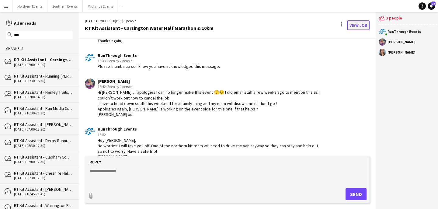
click at [352, 26] on link "View Job" at bounding box center [358, 25] width 23 height 10
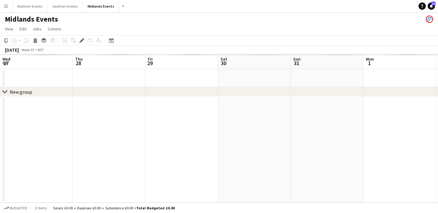
scroll to position [0, 209]
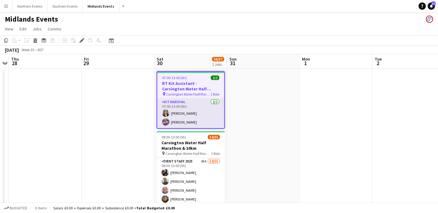
click at [209, 123] on app-card-role "Kit Marshal [DATE] 07:00-13:00 (6h) [PERSON_NAME] [PERSON_NAME]" at bounding box center [190, 114] width 67 height 30
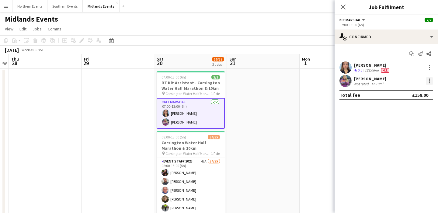
click at [431, 83] on div at bounding box center [429, 80] width 7 height 7
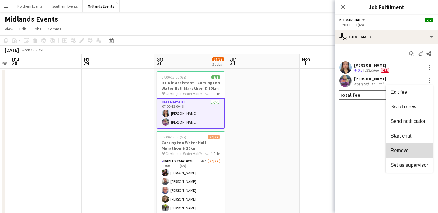
click at [399, 155] on button "Remove" at bounding box center [409, 150] width 47 height 15
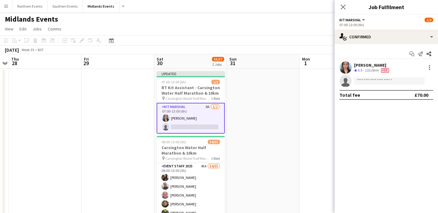
click at [275, 88] on app-date-cell at bounding box center [263, 151] width 73 height 164
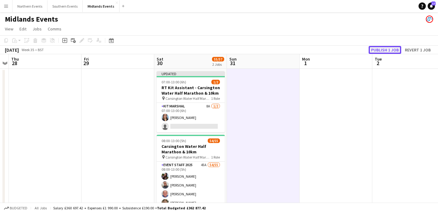
click at [385, 49] on button "Publish 1 job" at bounding box center [385, 50] width 33 height 8
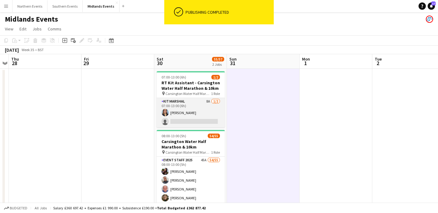
click at [201, 116] on app-card-role "Kit Marshal 8A [DATE] 07:00-13:00 (6h) [PERSON_NAME] single-neutral-actions" at bounding box center [191, 113] width 68 height 30
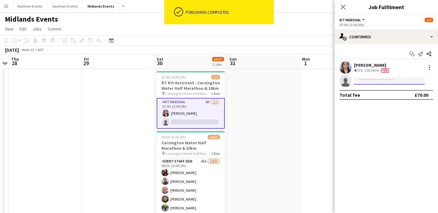
click at [371, 79] on input at bounding box center [389, 80] width 71 height 7
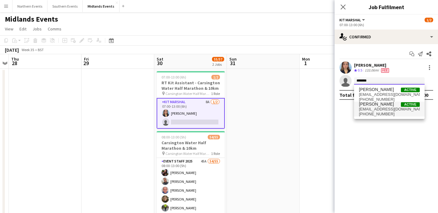
type input "*******"
click at [378, 110] on span "[EMAIL_ADDRESS][DOMAIN_NAME]" at bounding box center [389, 109] width 61 height 5
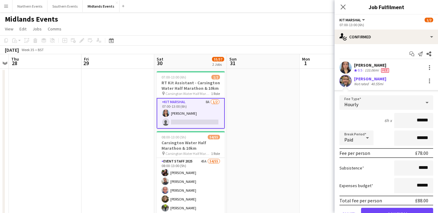
scroll to position [30, 0]
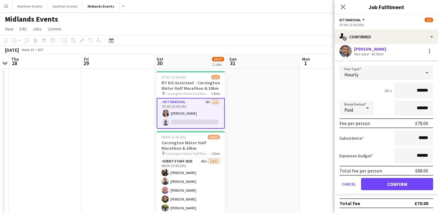
drag, startPoint x: 430, startPoint y: 91, endPoint x: 365, endPoint y: 90, distance: 65.1
click at [365, 90] on div "6h x ******" at bounding box center [387, 90] width 94 height 15
type input "*****"
click at [403, 185] on button "Confirm" at bounding box center [397, 184] width 72 height 12
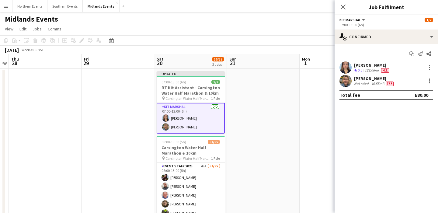
click at [282, 122] on app-date-cell at bounding box center [263, 151] width 73 height 164
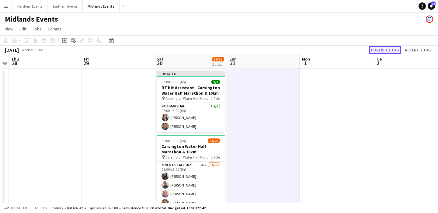
click at [391, 49] on button "Publish 1 job" at bounding box center [385, 50] width 33 height 8
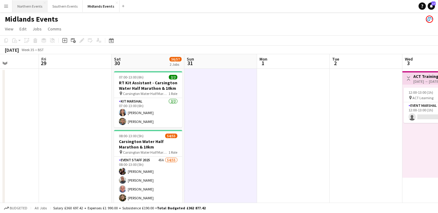
click at [28, 9] on button "Northern Events Close" at bounding box center [29, 6] width 35 height 12
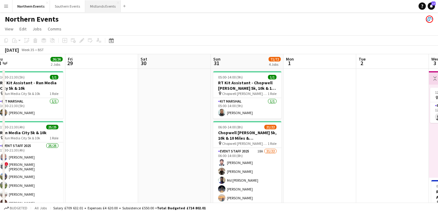
click at [99, 4] on button "Midlands Events Close" at bounding box center [103, 6] width 36 height 12
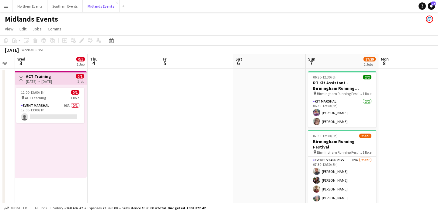
scroll to position [0, 204]
click at [135, 119] on app-date-cell at bounding box center [123, 151] width 73 height 164
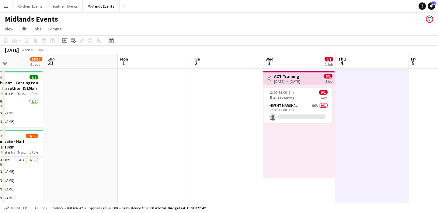
scroll to position [0, 173]
click at [99, 4] on button "Midlands Events Close" at bounding box center [101, 6] width 37 height 12
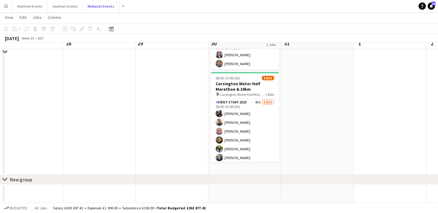
scroll to position [0, 0]
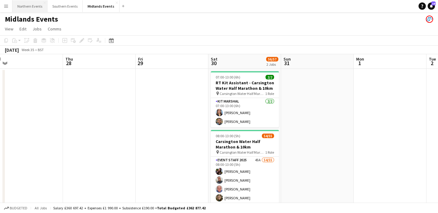
click at [23, 5] on button "Northern Events Close" at bounding box center [29, 6] width 35 height 12
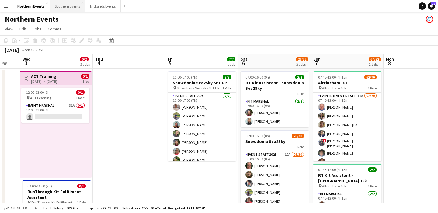
click at [67, 7] on button "Southern Events Close" at bounding box center [67, 6] width 35 height 12
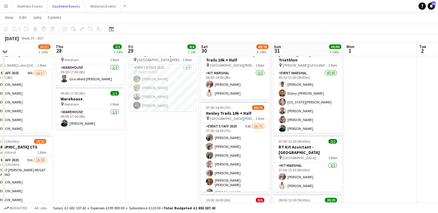
scroll to position [26, 0]
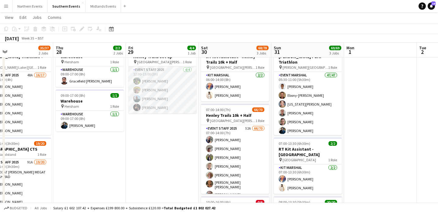
click at [177, 107] on app-card-role "Event Staff 2025 [DATE] 12:00-15:00 (3h) [PERSON_NAME] [PERSON_NAME] [PERSON_NA…" at bounding box center [162, 89] width 68 height 47
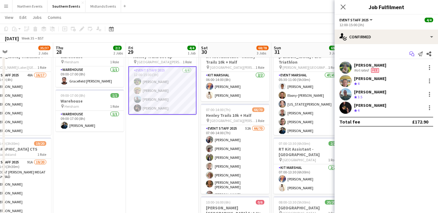
click at [413, 54] on icon "Start chat" at bounding box center [412, 53] width 5 height 5
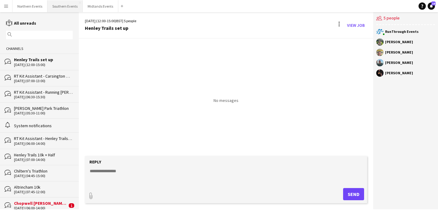
click at [59, 9] on button "Southern Events Close" at bounding box center [64, 6] width 35 height 12
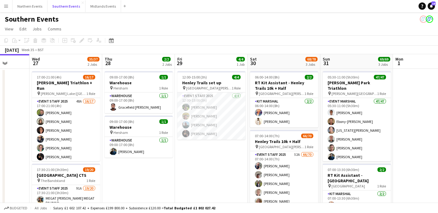
scroll to position [0, 279]
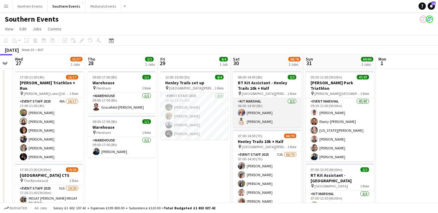
click at [279, 114] on app-card-role "Kit Marshal [DATE] 06:00-14:00 (8h) [PERSON_NAME] [PERSON_NAME]" at bounding box center [267, 113] width 68 height 30
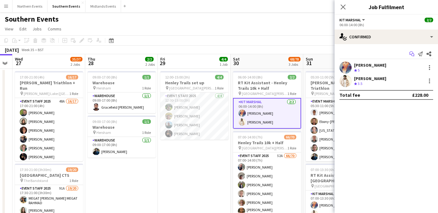
click at [414, 56] on icon at bounding box center [413, 55] width 3 height 3
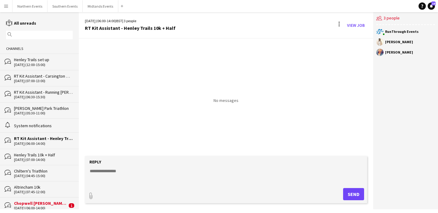
click at [40, 35] on input "text" at bounding box center [42, 34] width 58 height 5
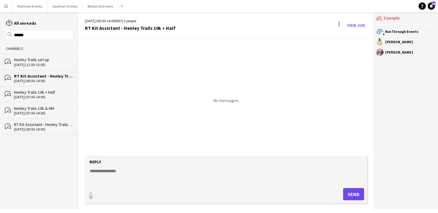
type input "******"
click at [53, 95] on div "[DATE] (07:00-14:00)" at bounding box center [43, 97] width 59 height 4
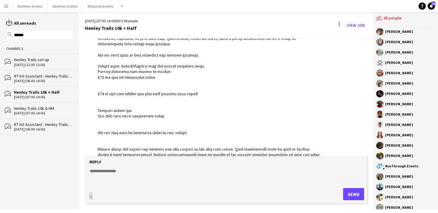
scroll to position [328, 0]
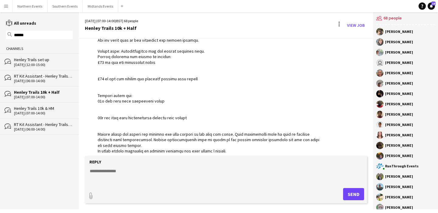
click at [45, 79] on div "[DATE] (06:00-14:00)" at bounding box center [43, 81] width 59 height 4
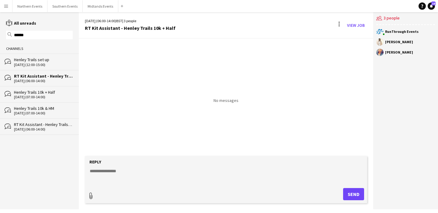
click at [61, 9] on button "Southern Events Close" at bounding box center [64, 6] width 35 height 12
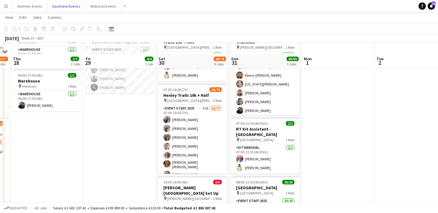
scroll to position [122, 0]
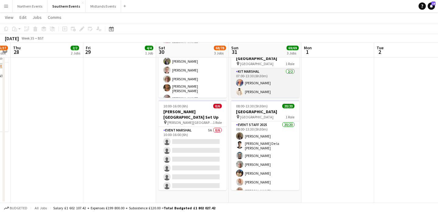
click at [265, 89] on app-card-role "Kit Marshal [DATE] 07:00-13:30 (6h30m) [PERSON_NAME] [PERSON_NAME]" at bounding box center [265, 83] width 68 height 30
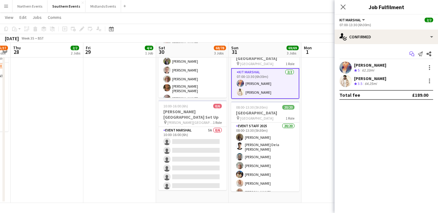
click at [412, 56] on icon "Start chat" at bounding box center [412, 53] width 5 height 5
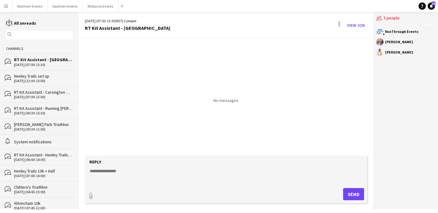
click at [32, 33] on input "text" at bounding box center [42, 34] width 58 height 5
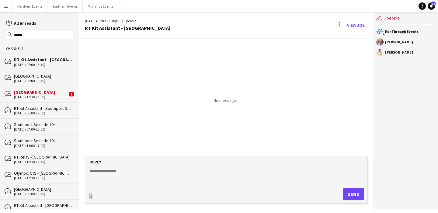
type input "*****"
click at [57, 79] on div "[DATE] (08:00-13:30)" at bounding box center [43, 81] width 59 height 4
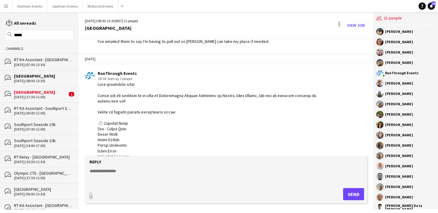
scroll to position [98, 0]
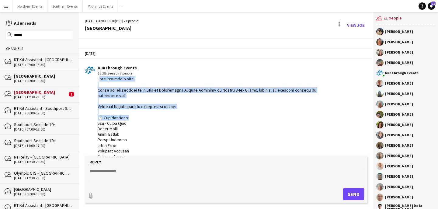
drag, startPoint x: 129, startPoint y: 116, endPoint x: 95, endPoint y: 80, distance: 50.4
copy div "Good afternoon team! Thank you for signing up to work at Southampton Running Fe…"
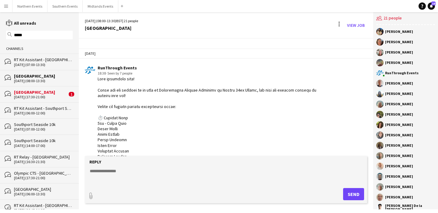
click at [47, 61] on div "RT Kit Assistant - [GEOGRAPHIC_DATA]" at bounding box center [43, 59] width 59 height 5
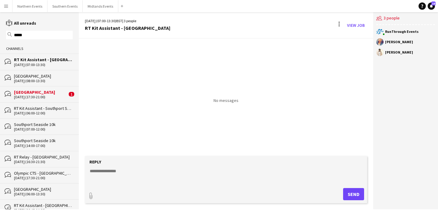
click at [158, 176] on textarea at bounding box center [227, 176] width 276 height 16
paste textarea "**********"
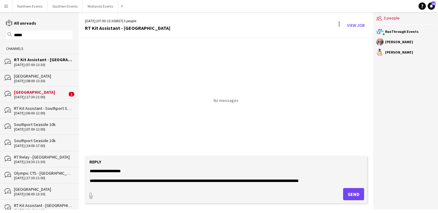
scroll to position [19, 0]
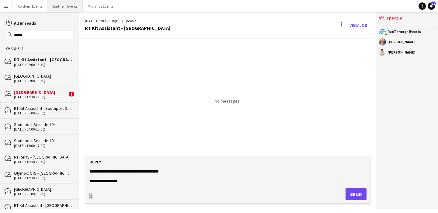
type textarea "**********"
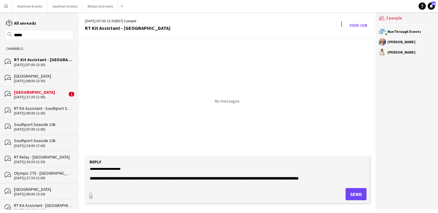
scroll to position [0, 0]
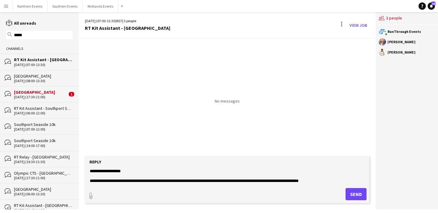
drag, startPoint x: 124, startPoint y: 182, endPoint x: 74, endPoint y: 166, distance: 52.3
click at [74, 166] on div "reading All unreads magnifier ***** Channels bubbles RT Kit Assistant - [GEOGRA…" at bounding box center [219, 110] width 438 height 197
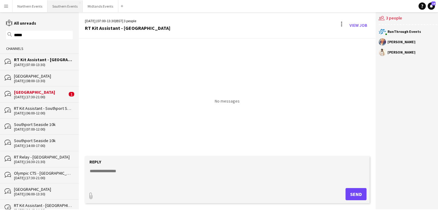
click at [60, 3] on button "Southern Events Close" at bounding box center [64, 6] width 35 height 12
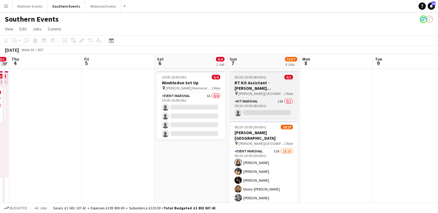
click at [265, 83] on h3 "RT Kit Assistant - [PERSON_NAME][GEOGRAPHIC_DATA]" at bounding box center [264, 85] width 68 height 11
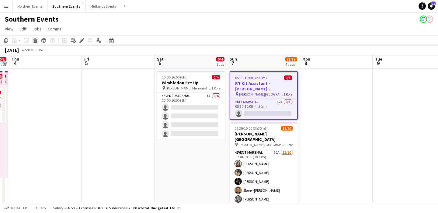
click at [37, 43] on icon at bounding box center [35, 41] width 3 height 3
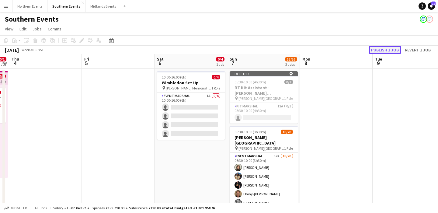
click at [394, 49] on button "Publish 1 job" at bounding box center [385, 50] width 33 height 8
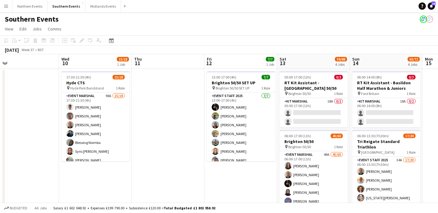
scroll to position [0, 239]
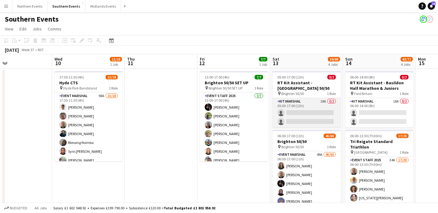
click at [297, 116] on app-card-role "Kit Marshal 18A 0/2 05:00-17:00 (12h) single-neutral-actions single-neutral-act…" at bounding box center [307, 113] width 68 height 30
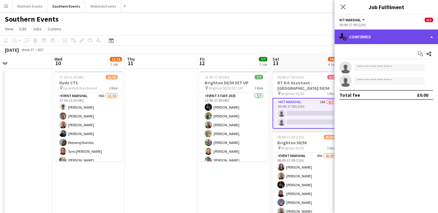
click at [366, 39] on div "single-neutral-actions-check-2 Confirmed" at bounding box center [386, 37] width 103 height 15
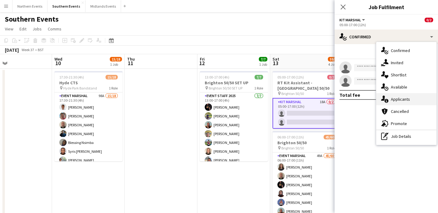
click at [417, 97] on div "single-neutral-actions-information Applicants" at bounding box center [407, 99] width 60 height 12
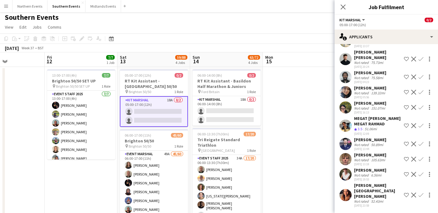
scroll to position [0, 0]
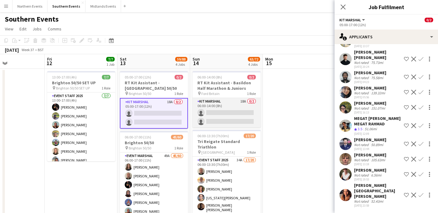
click at [223, 116] on app-card-role "Kit Marshal 18A 0/2 06:00-14:00 (8h) single-neutral-actions single-neutral-acti…" at bounding box center [227, 113] width 68 height 30
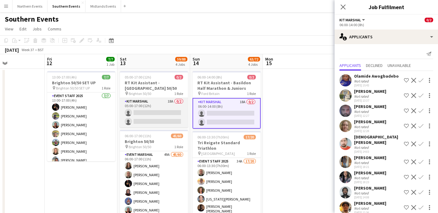
click at [159, 116] on app-card-role "Kit Marshal 18A 0/2 05:00-17:00 (12h) single-neutral-actions single-neutral-act…" at bounding box center [154, 113] width 68 height 30
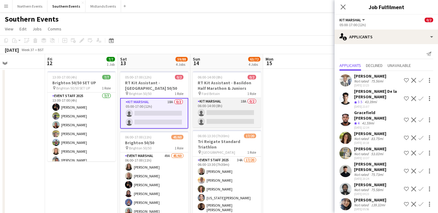
click at [226, 113] on app-card-role "Kit Marshal 18A 0/2 06:00-14:00 (8h) single-neutral-actions single-neutral-acti…" at bounding box center [227, 113] width 68 height 30
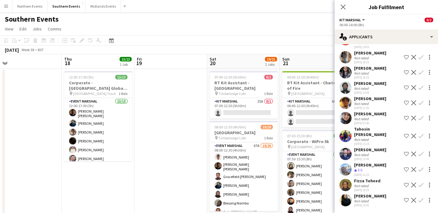
scroll to position [0, 306]
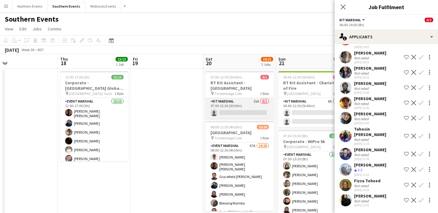
click at [244, 114] on app-card-role "Kit Marshal 21A 0/1 07:00-12:30 (5h30m) single-neutral-actions" at bounding box center [240, 108] width 68 height 21
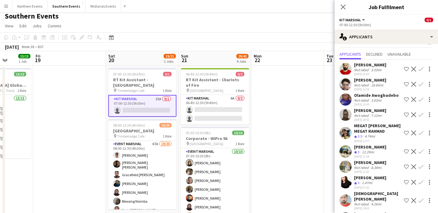
scroll to position [0, 0]
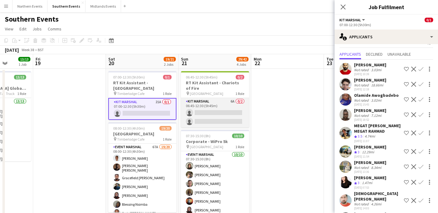
click at [216, 111] on app-card-role "Kit Marshal 6A 0/2 06:45-12:30 (5h45m) single-neutral-actions single-neutral-ac…" at bounding box center [215, 113] width 68 height 30
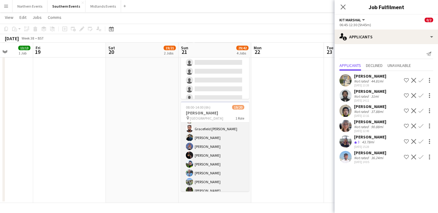
scroll to position [46, 0]
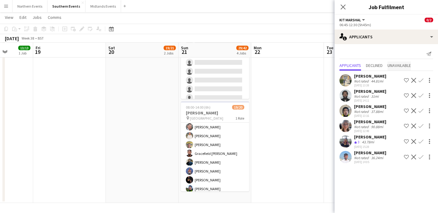
click at [399, 68] on span "Unavailable" at bounding box center [399, 65] width 23 height 4
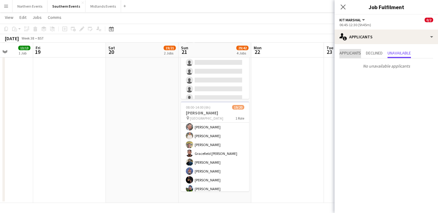
click at [357, 53] on span "Applicants" at bounding box center [351, 53] width 22 height 4
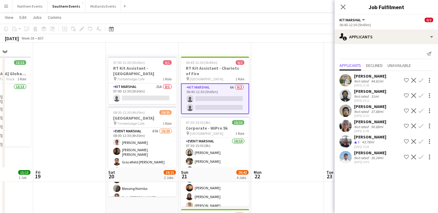
scroll to position [0, 0]
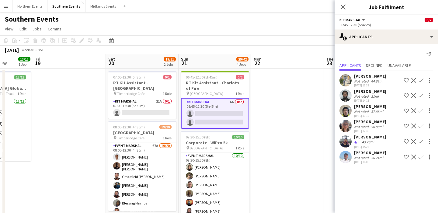
click at [344, 132] on app-user-avatar at bounding box center [346, 126] width 12 height 12
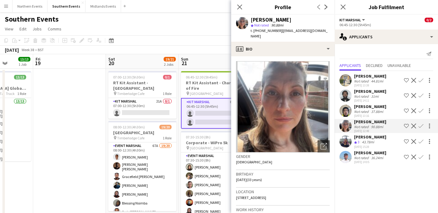
click at [342, 117] on app-user-avatar at bounding box center [346, 111] width 12 height 12
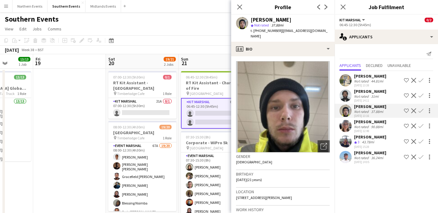
click at [344, 102] on app-user-avatar at bounding box center [346, 95] width 12 height 12
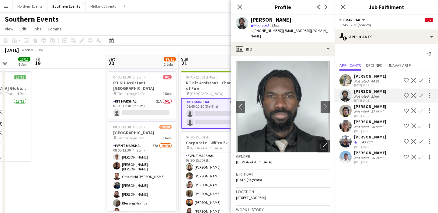
click at [345, 84] on app-user-avatar at bounding box center [346, 80] width 12 height 12
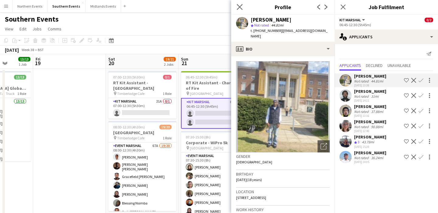
click at [243, 7] on app-icon "Close pop-in" at bounding box center [240, 7] width 9 height 9
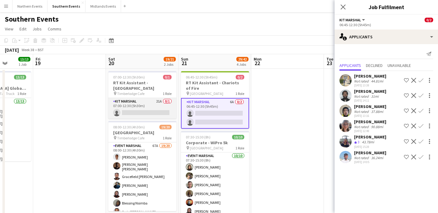
click at [144, 107] on app-card-role "Kit Marshal 21A 0/1 07:00-12:30 (5h30m) single-neutral-actions" at bounding box center [142, 108] width 68 height 21
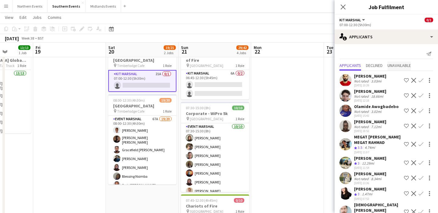
click at [401, 67] on span "Unavailable" at bounding box center [399, 65] width 23 height 4
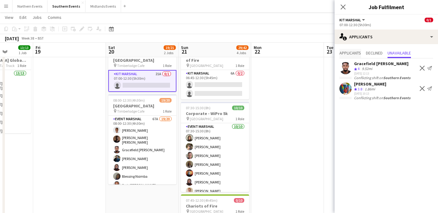
click at [351, 54] on span "Applicants" at bounding box center [351, 53] width 22 height 4
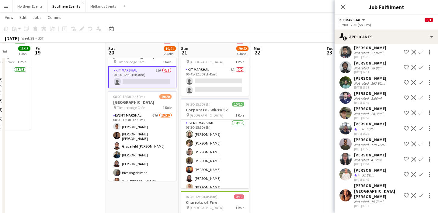
scroll to position [33, 0]
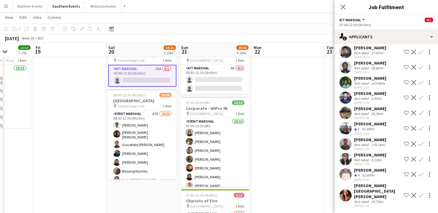
click at [419, 177] on app-icon "Confirm" at bounding box center [421, 174] width 5 height 5
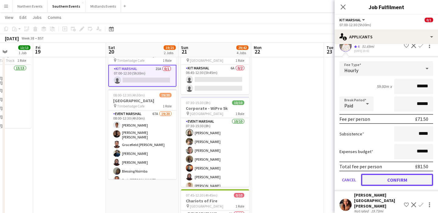
click at [392, 184] on button "Confirm" at bounding box center [397, 180] width 72 height 12
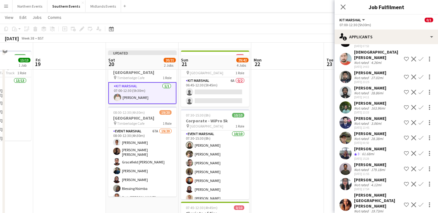
scroll to position [0, 0]
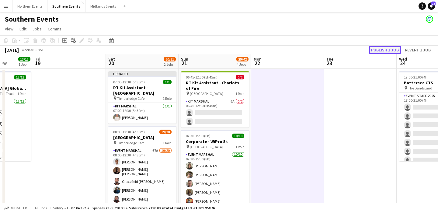
click at [376, 50] on button "Publish 1 job" at bounding box center [385, 50] width 33 height 8
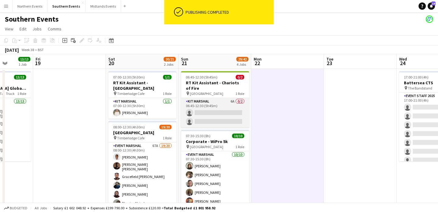
click at [220, 119] on app-card-role "Kit Marshal 6A 0/2 06:45-12:30 (5h45m) single-neutral-actions single-neutral-ac…" at bounding box center [215, 113] width 68 height 30
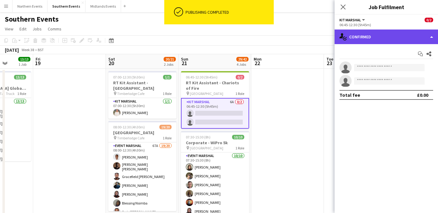
click at [389, 40] on div "single-neutral-actions-check-2 Confirmed" at bounding box center [386, 37] width 103 height 15
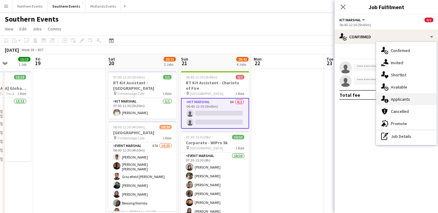
click at [402, 101] on div "single-neutral-actions-information Applicants" at bounding box center [407, 99] width 60 height 12
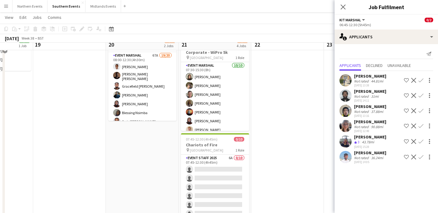
scroll to position [93, 0]
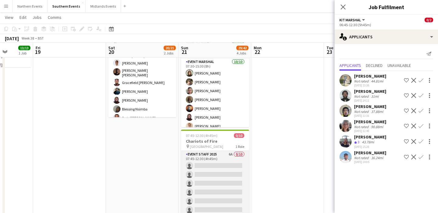
click at [219, 174] on app-card-role "Event Staff 2025 6A 0/10 07:45-12:30 (4h45m) single-neutral-actions single-neut…" at bounding box center [215, 201] width 68 height 100
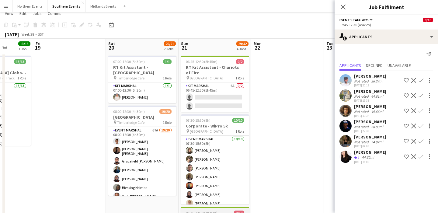
scroll to position [0, 0]
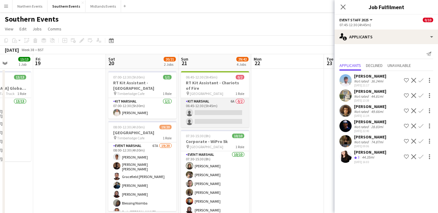
click at [226, 109] on app-card-role "Kit Marshal 6A 0/2 06:45-12:30 (5h45m) single-neutral-actions single-neutral-ac…" at bounding box center [215, 113] width 68 height 30
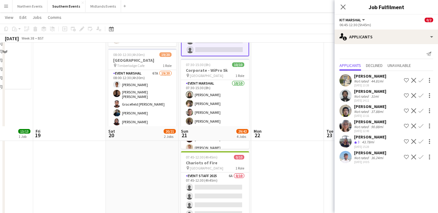
scroll to position [194, 0]
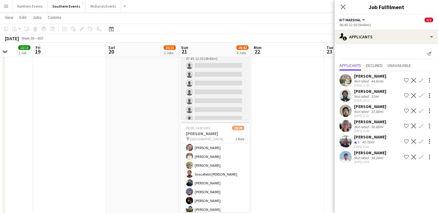
click at [226, 107] on app-card-role "Event Staff 2025 6A 0/10 07:45-12:30 (4h45m) single-neutral-actions single-neut…" at bounding box center [215, 101] width 68 height 100
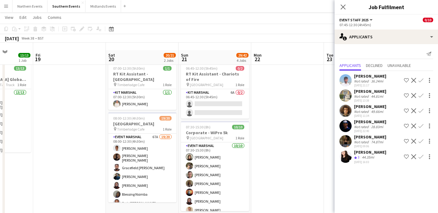
scroll to position [0, 0]
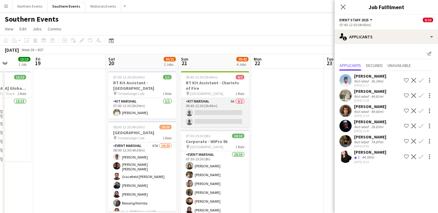
click at [220, 111] on app-card-role "Kit Marshal 6A 0/2 06:45-12:30 (5h45m) single-neutral-actions single-neutral-ac…" at bounding box center [215, 113] width 68 height 30
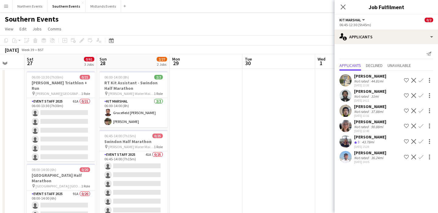
scroll to position [0, 198]
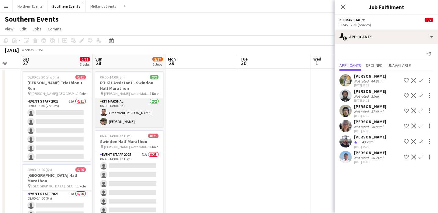
click at [156, 123] on app-card-role "Kit Marshal [DATE] 06:00-14:00 (8h) Gracefield [PERSON_NAME] [PERSON_NAME]" at bounding box center [129, 113] width 68 height 30
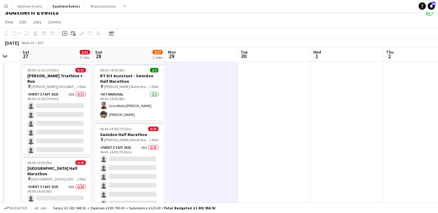
scroll to position [0, 0]
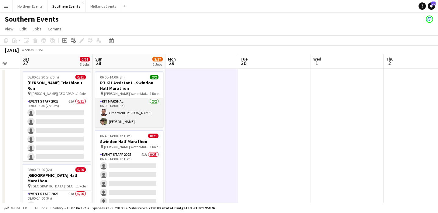
click at [132, 113] on app-card-role "Kit Marshal [DATE] 06:00-14:00 (8h) Gracefield [PERSON_NAME] [PERSON_NAME]" at bounding box center [129, 113] width 68 height 30
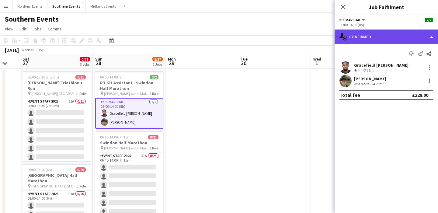
click at [381, 32] on div "single-neutral-actions-check-2 Confirmed" at bounding box center [386, 37] width 103 height 15
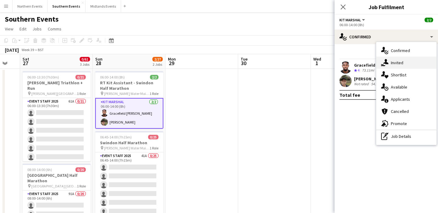
click at [405, 66] on div "single-neutral-actions-share-1 Invited" at bounding box center [407, 63] width 60 height 12
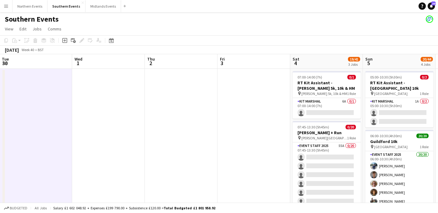
scroll to position [0, 247]
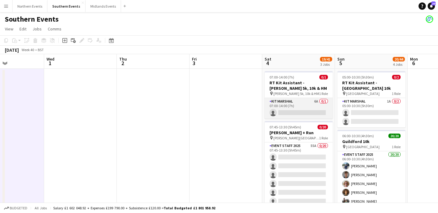
click at [290, 105] on app-card-role "Kit Marshal 6A 0/1 07:00-14:00 (7h) single-neutral-actions" at bounding box center [299, 108] width 68 height 21
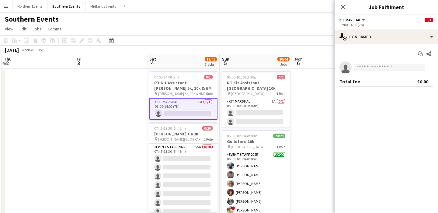
scroll to position [0, 248]
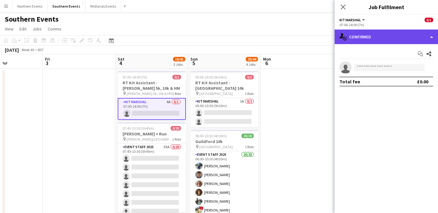
click at [363, 43] on div "single-neutral-actions-check-2 Confirmed" at bounding box center [386, 37] width 103 height 15
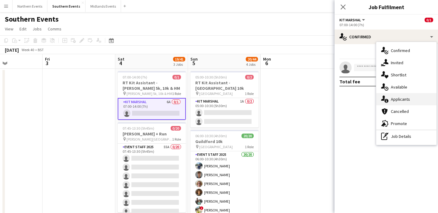
click at [408, 103] on div "single-neutral-actions-information Applicants" at bounding box center [407, 99] width 60 height 12
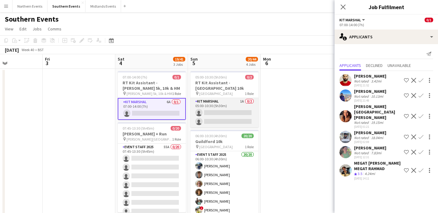
click at [247, 107] on app-card-role "Kit Marshal 1A 0/2 05:00-10:30 (5h30m) single-neutral-actions single-neutral-ac…" at bounding box center [225, 113] width 68 height 30
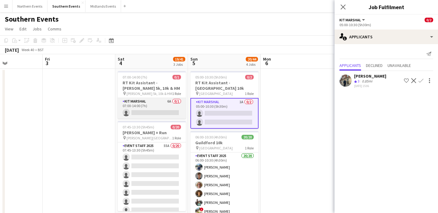
click at [163, 109] on app-card-role "Kit Marshal 6A 0/1 07:00-14:00 (7h) single-neutral-actions" at bounding box center [152, 108] width 68 height 21
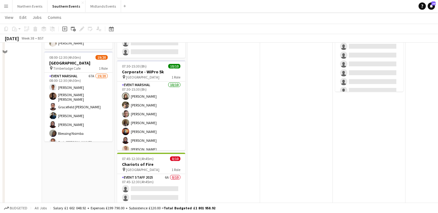
scroll to position [0, 0]
